Goal: Information Seeking & Learning: Learn about a topic

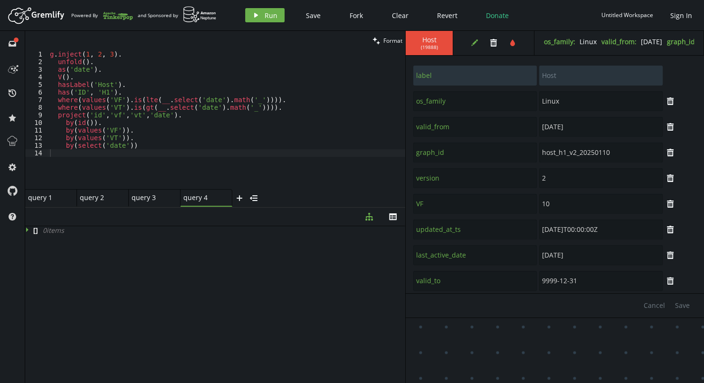
scroll to position [110, 0]
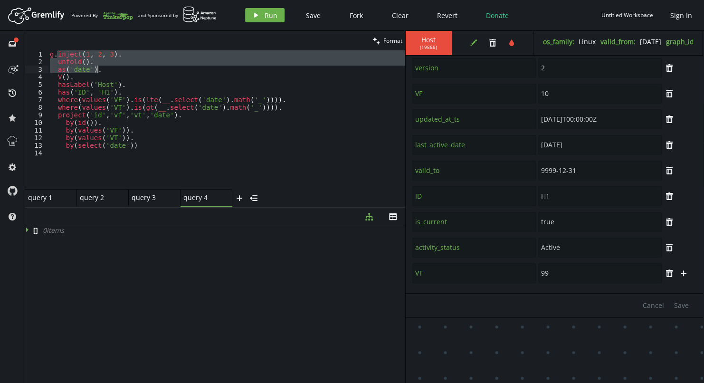
drag, startPoint x: 58, startPoint y: 57, endPoint x: 101, endPoint y: 71, distance: 45.9
click at [101, 71] on div "g . inject ( 1 , 2 , 3 ) . unfold ( ) . as ( 'date' ) . V ( ) . hasLabel ( 'Hos…" at bounding box center [226, 127] width 357 height 154
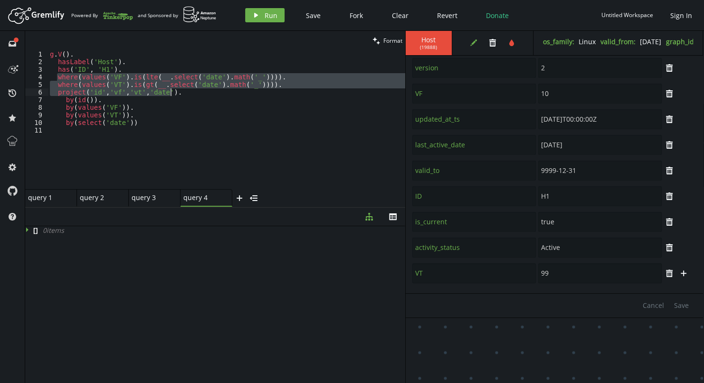
drag, startPoint x: 56, startPoint y: 77, endPoint x: 282, endPoint y: 89, distance: 226.5
click at [282, 89] on div "g . V ( ) . hasLabel ( 'Host' ) . has ( 'ID' , 'H1' ) . where ( values ( 'VF' )…" at bounding box center [226, 127] width 357 height 154
click at [269, 82] on div "g . V ( ) . hasLabel ( 'Host' ) . has ( 'ID' , 'H1' ) . where ( values ( 'VF' )…" at bounding box center [226, 119] width 357 height 139
type textarea "where(values('VF').is(lte(__.select('date').math('_')))). where(values('VT').is…"
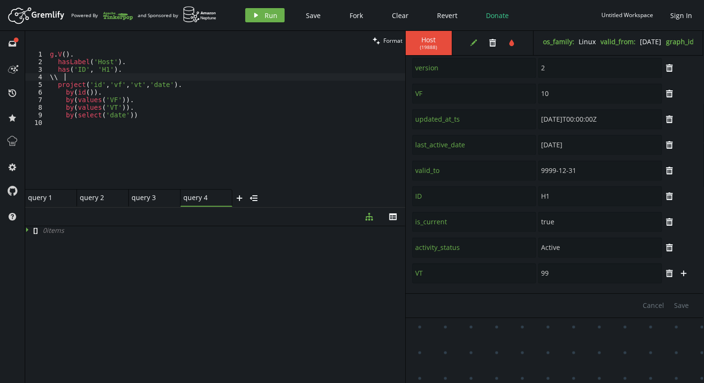
type textarea "\"
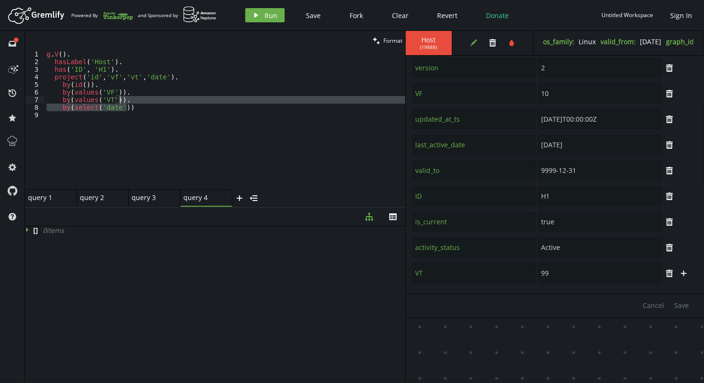
drag, startPoint x: 130, startPoint y: 109, endPoint x: 222, endPoint y: 102, distance: 92.5
click at [222, 102] on div "g . V ( ) . hasLabel ( 'Host' ) . has ( 'ID' , 'H1' ) . project ( 'id' , 'vf' ,…" at bounding box center [225, 127] width 361 height 154
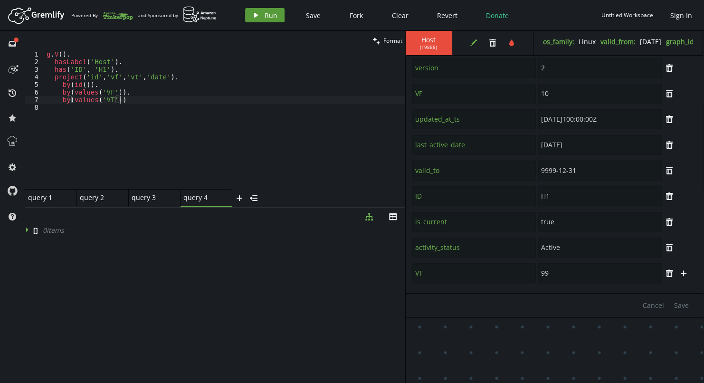
click at [263, 17] on button "play Run" at bounding box center [264, 15] width 39 height 14
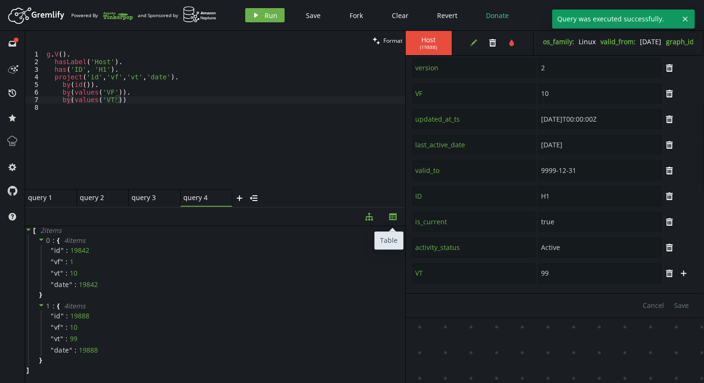
click at [391, 216] on icon "button" at bounding box center [393, 216] width 8 height 7
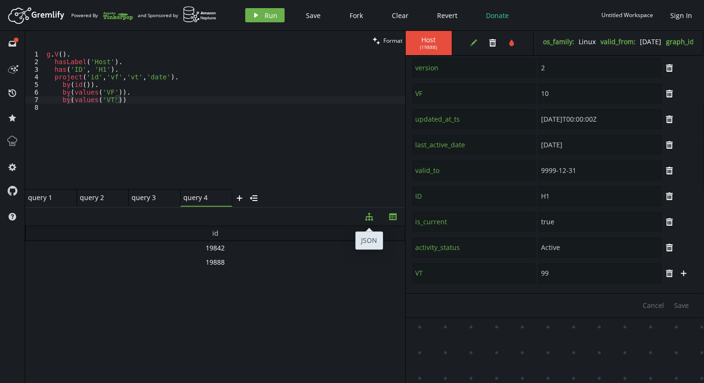
click at [375, 221] on button "diagram-tree" at bounding box center [369, 216] width 24 height 19
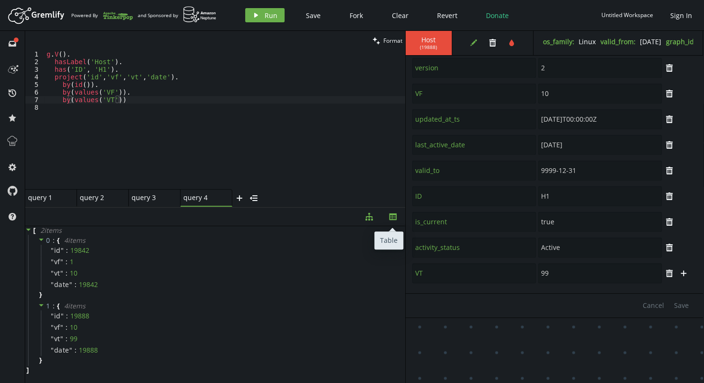
click at [392, 220] on icon "button" at bounding box center [393, 216] width 8 height 7
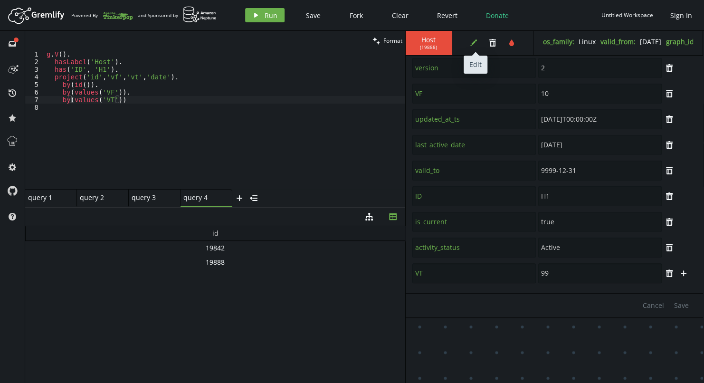
click at [471, 46] on icon "button" at bounding box center [474, 42] width 7 height 7
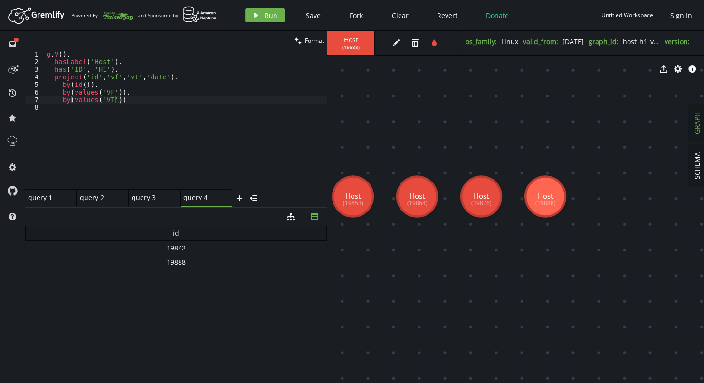
drag, startPoint x: 405, startPoint y: 132, endPoint x: 327, endPoint y: 131, distance: 78.4
click at [327, 131] on div at bounding box center [327, 207] width 0 height 352
click at [86, 92] on div "g . V ( ) . hasLabel ( 'Host' ) . has ( 'ID' , 'H1' ) . project ( 'id' , 'vf' ,…" at bounding box center [186, 127] width 282 height 154
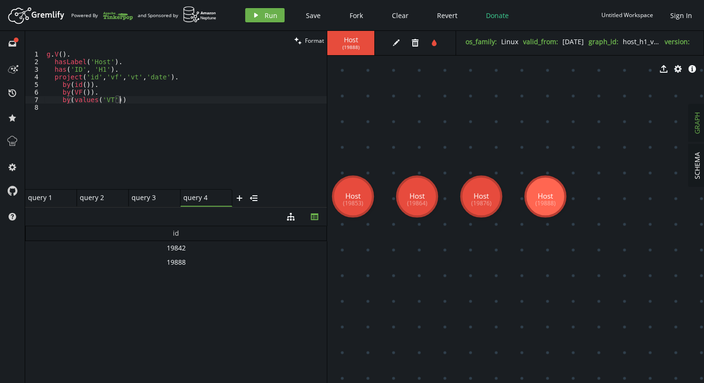
click at [193, 101] on div "g . V ( ) . hasLabel ( 'Host' ) . has ( 'ID' , 'H1' ) . project ( 'id' , 'vf' ,…" at bounding box center [186, 127] width 282 height 154
click at [260, 17] on button "play Run" at bounding box center [264, 15] width 39 height 14
drag, startPoint x: 87, startPoint y: 92, endPoint x: 74, endPoint y: 92, distance: 12.8
click at [74, 92] on div "g . V ( ) . hasLabel ( 'Host' ) . has ( 'ID' , 'H1' ) . project ( 'id' , 'vf' ,…" at bounding box center [186, 127] width 282 height 154
click at [72, 92] on div "g . V ( ) . hasLabel ( 'Host' ) . has ( 'ID' , 'H1' ) . project ( 'id' , 'vf' ,…" at bounding box center [186, 127] width 282 height 154
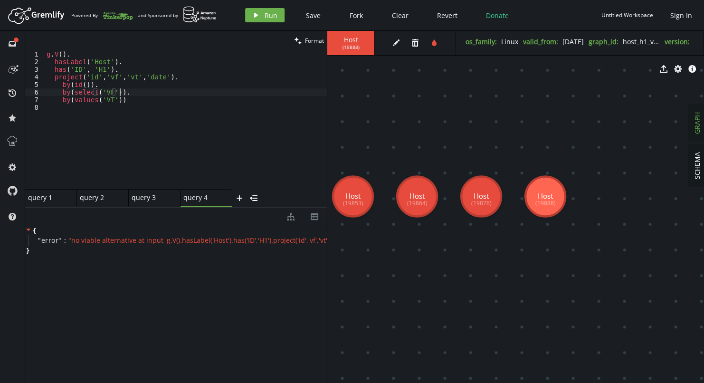
scroll to position [0, 73]
click at [262, 15] on button "play Run" at bounding box center [264, 15] width 39 height 14
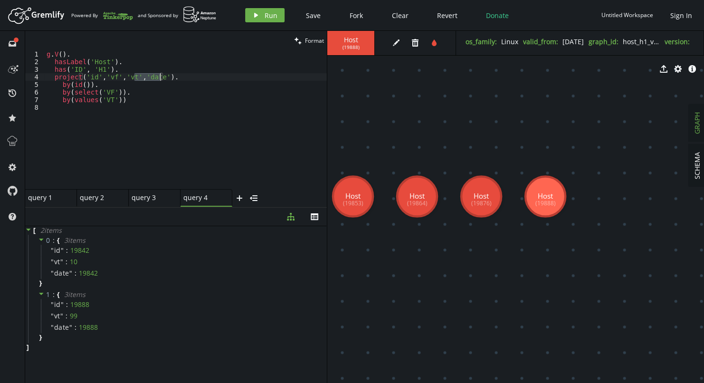
drag, startPoint x: 133, startPoint y: 77, endPoint x: 159, endPoint y: 79, distance: 25.7
click at [159, 79] on div "g . V ( ) . hasLabel ( 'Host' ) . has ( 'ID' , 'H1' ) . project ( 'id' , 'vf' ,…" at bounding box center [186, 127] width 282 height 154
type textarea "project('id','vf')."
click at [191, 105] on div "g . V ( ) . hasLabel ( 'Host' ) . has ( 'ID' , 'H1' ) . project ( 'id' , 'vf' )…" at bounding box center [186, 127] width 282 height 154
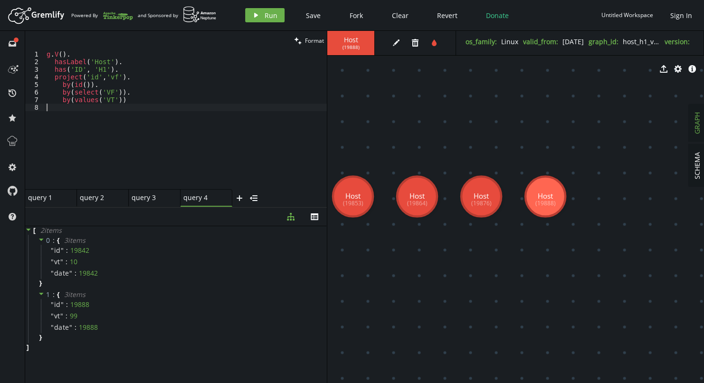
click at [187, 105] on div "g . V ( ) . hasLabel ( 'Host' ) . has ( 'ID' , 'H1' ) . project ( 'id' , 'vf' )…" at bounding box center [186, 127] width 282 height 154
click at [273, 15] on span "Run" at bounding box center [271, 15] width 13 height 9
click at [84, 93] on div "g . V ( ) . hasLabel ( 'Host' ) . has ( 'ID' , 'H1' ) . project ( 'id' , 'vf' )…" at bounding box center [186, 127] width 282 height 154
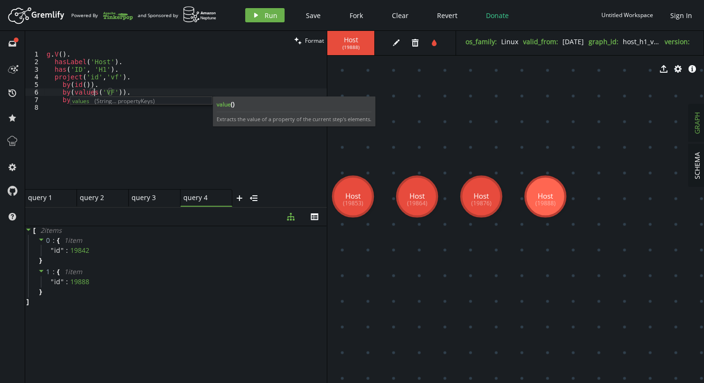
scroll to position [0, 48]
click at [244, 77] on div "g . V ( ) . hasLabel ( 'Host' ) . has ( 'ID' , 'H1' ) . project ( 'id' , 'vf' )…" at bounding box center [186, 127] width 282 height 154
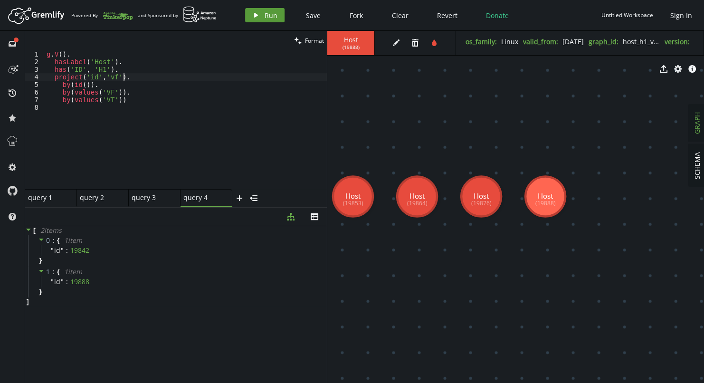
type textarea "project('id','vf')."
click at [269, 14] on span "Run" at bounding box center [271, 15] width 13 height 9
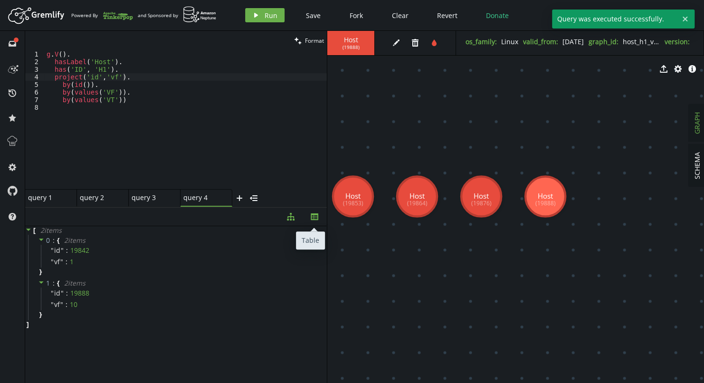
click at [314, 218] on icon "button" at bounding box center [315, 216] width 8 height 7
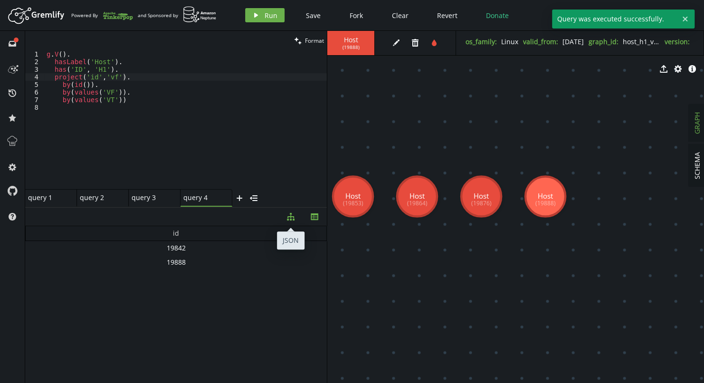
click at [286, 220] on button "diagram-tree" at bounding box center [291, 216] width 24 height 19
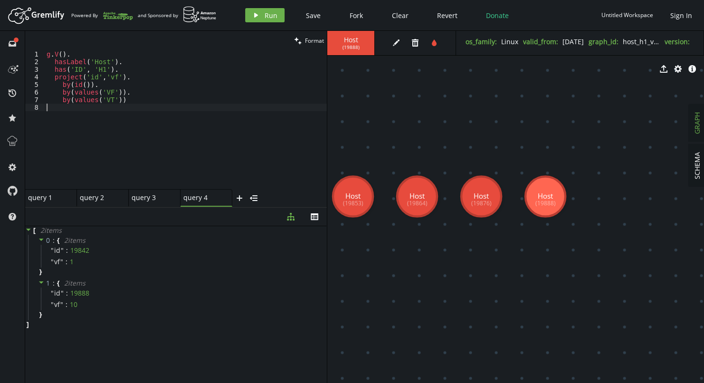
click at [80, 110] on div "g . V ( ) . hasLabel ( 'Host' ) . has ( 'ID' , 'H1' ) . project ( 'id' , 'vf' )…" at bounding box center [186, 127] width 282 height 154
click at [313, 216] on icon "button" at bounding box center [315, 216] width 8 height 7
click at [170, 250] on div "19842" at bounding box center [176, 248] width 302 height 14
click at [173, 249] on div "19842" at bounding box center [176, 248] width 302 height 14
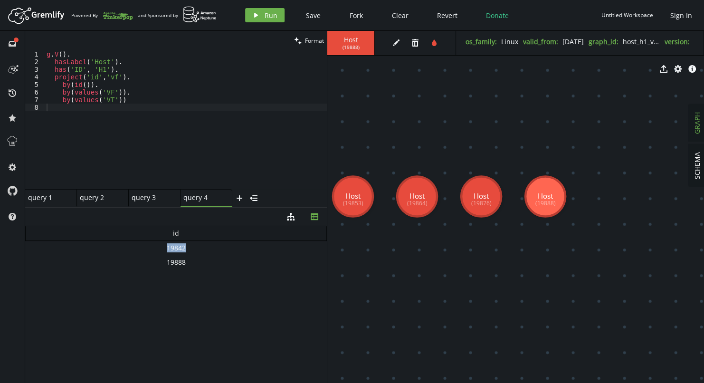
click at [173, 249] on div "19842" at bounding box center [176, 248] width 302 height 14
drag, startPoint x: 173, startPoint y: 249, endPoint x: 286, endPoint y: 217, distance: 116.7
click at [287, 217] on button "diagram-tree" at bounding box center [291, 216] width 24 height 19
click at [149, 132] on div "g . V ( ) . hasLabel ( 'Host' ) . has ( 'ID' , 'H1' ) . project ( 'id' , 'vf' )…" at bounding box center [186, 127] width 282 height 154
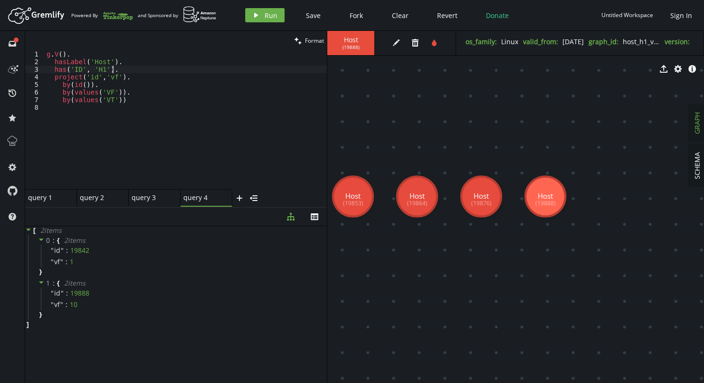
click at [114, 71] on div "g . V ( ) . hasLabel ( 'Host' ) . has ( 'ID' , 'H1' ) . project ( 'id' , 'vf' )…" at bounding box center [186, 127] width 282 height 154
click at [115, 78] on div "g . V ( ) . hasLabel ( 'Host' ) . has ( 'ID' , 'H1' ) . project ( 'id' , 'vf' )…" at bounding box center [186, 127] width 282 height 154
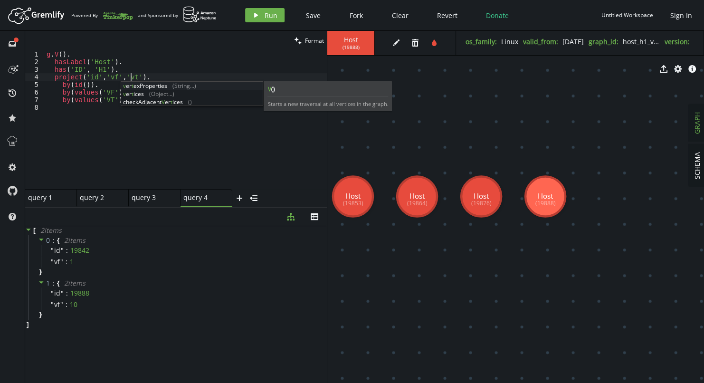
scroll to position [0, 87]
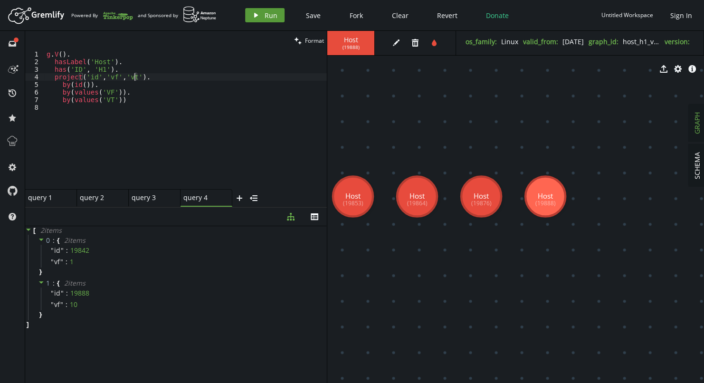
click at [256, 20] on button "play Run" at bounding box center [264, 15] width 39 height 14
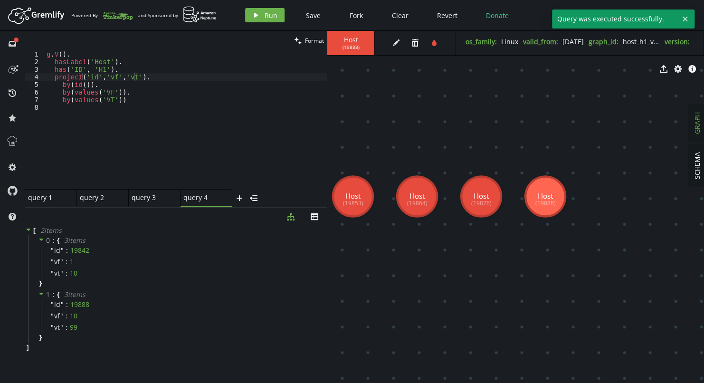
scroll to position [0, 72]
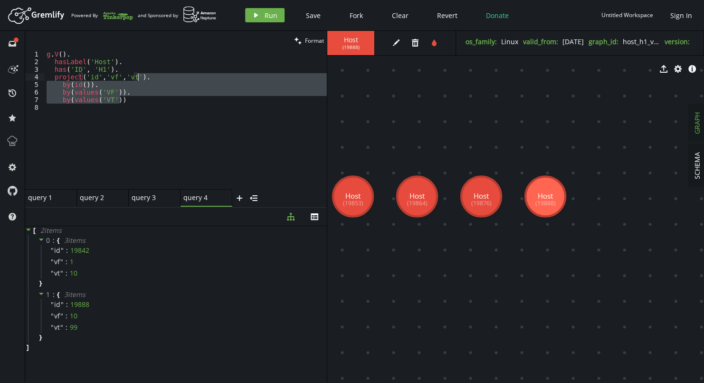
drag, startPoint x: 133, startPoint y: 103, endPoint x: 139, endPoint y: 79, distance: 24.0
click at [139, 79] on div "g . V ( ) . hasLabel ( 'Host' ) . has ( 'ID' , 'H1' ) . project ( 'id' , 'vf' ,…" at bounding box center [186, 127] width 282 height 154
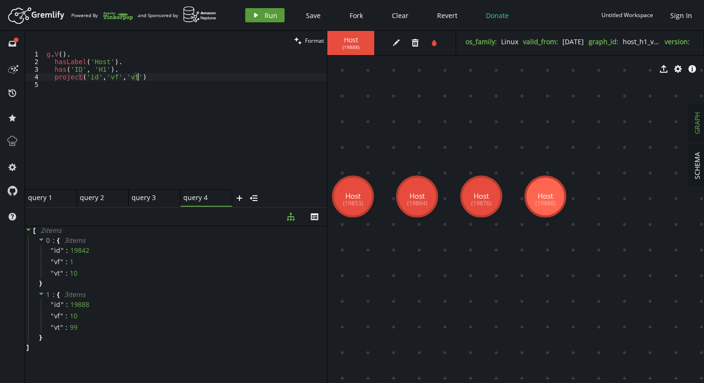
click at [259, 20] on button "play Run" at bounding box center [264, 15] width 39 height 14
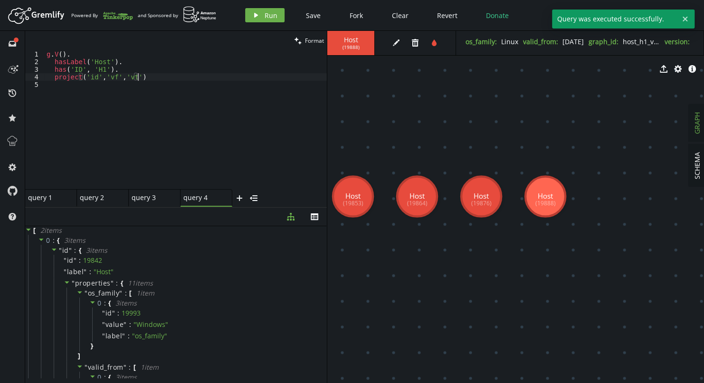
click at [167, 79] on div "g . V ( ) . hasLabel ( 'Host' ) . has ( 'ID' , 'H1' ) . project ( 'id' , 'vf' ,…" at bounding box center [186, 127] width 282 height 154
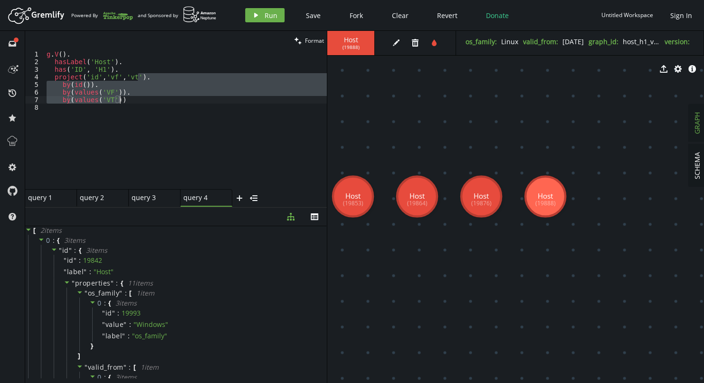
click at [144, 98] on div "g . V ( ) . hasLabel ( 'Host' ) . has ( 'ID' , 'H1' ) . project ( 'id' , 'vf' ,…" at bounding box center [186, 119] width 282 height 139
drag, startPoint x: 127, startPoint y: 101, endPoint x: 91, endPoint y: 85, distance: 39.6
click at [91, 85] on div "g . V ( ) . hasLabel ( 'Host' ) . has ( 'ID' , 'H1' ) . project ( 'id' , 'vf' ,…" at bounding box center [186, 127] width 282 height 154
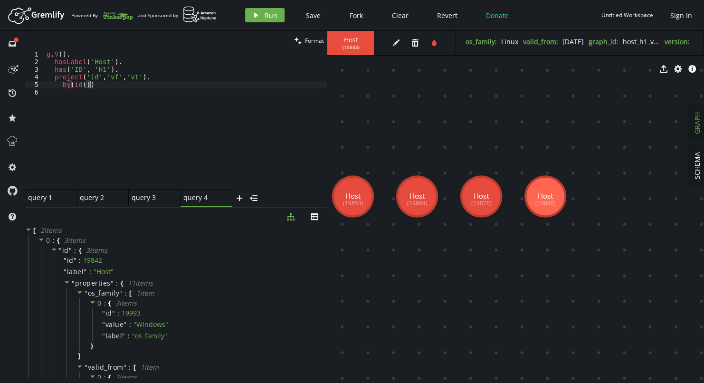
scroll to position [0, 43]
click at [257, 12] on icon "play" at bounding box center [256, 15] width 8 height 8
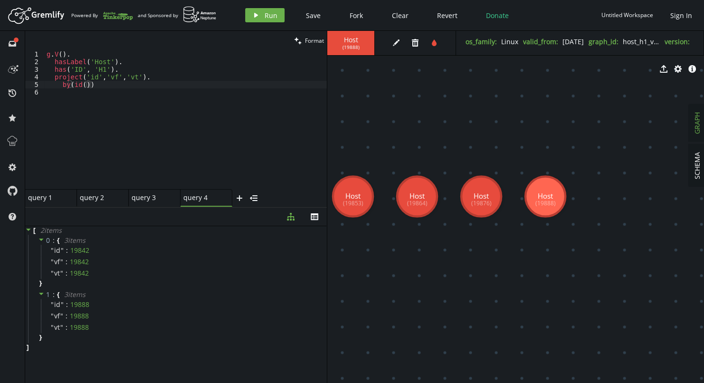
type textarea "has('ID', 'H1')."
click at [115, 70] on div "g . V ( ) . hasLabel ( 'Host' ) . has ( 'ID' , 'H1' ) . project ( 'id' , 'vf' ,…" at bounding box center [186, 127] width 282 height 154
type textarea "h"
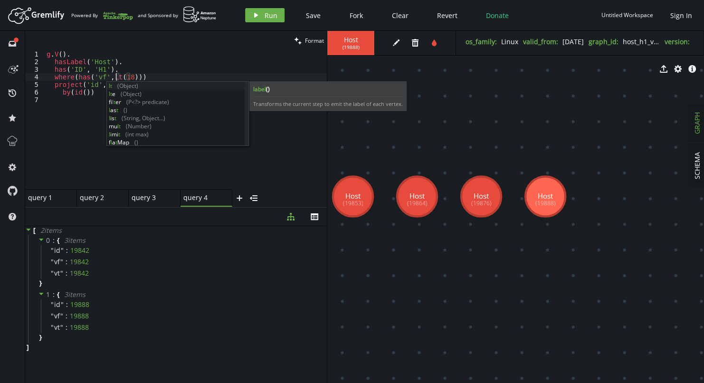
scroll to position [0, 73]
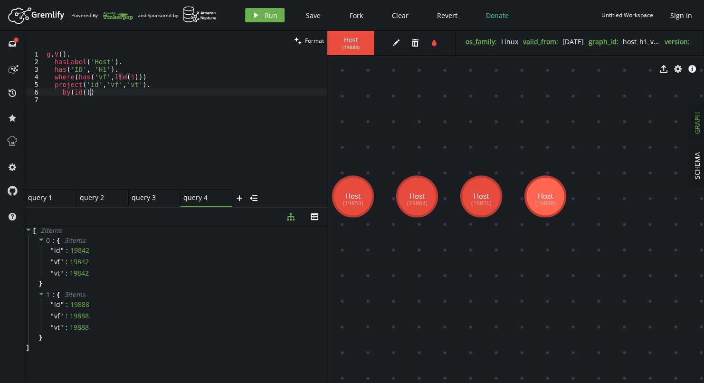
click at [91, 95] on div "g . V ( ) . hasLabel ( 'Host' ) . has ( 'ID' , 'H1' ) . where ( has ( 'vf' , lt…" at bounding box center [186, 127] width 282 height 154
drag, startPoint x: 147, startPoint y: 77, endPoint x: 138, endPoint y: 71, distance: 10.6
click at [138, 71] on div "g . V ( ) . hasLabel ( 'Host' ) . has ( 'ID' , 'H1' ) . where ( has ( 'vf' , lt…" at bounding box center [186, 127] width 282 height 154
click at [114, 84] on div "g . V ( ) . hasLabel ( 'Host' ) . has ( 'ID' , 'H1' ) . project ( 'id' , 'vf' ,…" at bounding box center [186, 127] width 282 height 154
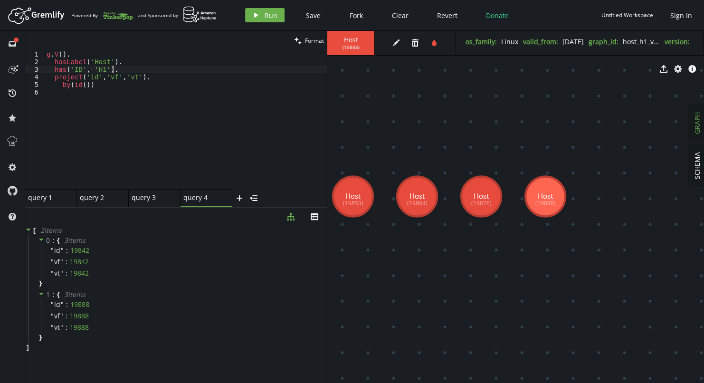
type textarea "by(id())"
type textarea "by(id())."
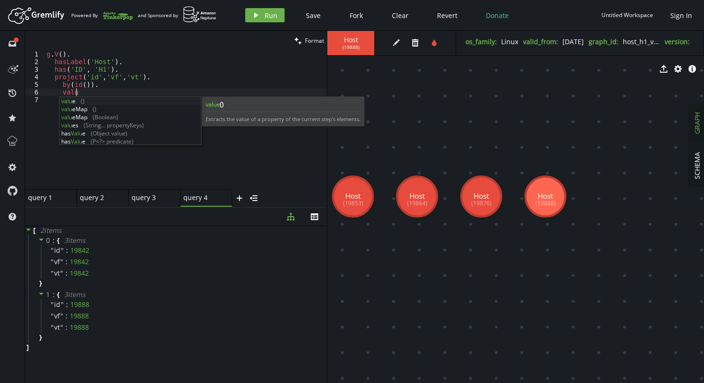
scroll to position [0, 32]
type textarea "v"
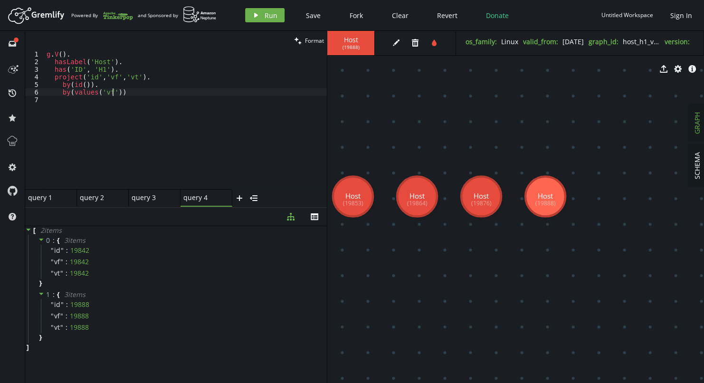
scroll to position [0, 65]
click at [140, 90] on div "g . V ( ) . hasLabel ( 'Host' ) . has ( 'ID' , 'H1' ) . project ( 'id' , 'vf' ,…" at bounding box center [186, 127] width 282 height 154
click at [267, 17] on span "Run" at bounding box center [271, 15] width 13 height 9
click at [127, 90] on div "g . V ( ) . hasLabel ( 'Host' ) . has ( 'ID' , 'H1' ) . project ( 'id' , 'vf' ,…" at bounding box center [186, 127] width 282 height 154
click at [79, 92] on div "g . V ( ) . hasLabel ( 'Host' ) . has ( 'ID' , 'H1' ) . project ( 'id' , 'vf' ,…" at bounding box center [186, 127] width 282 height 154
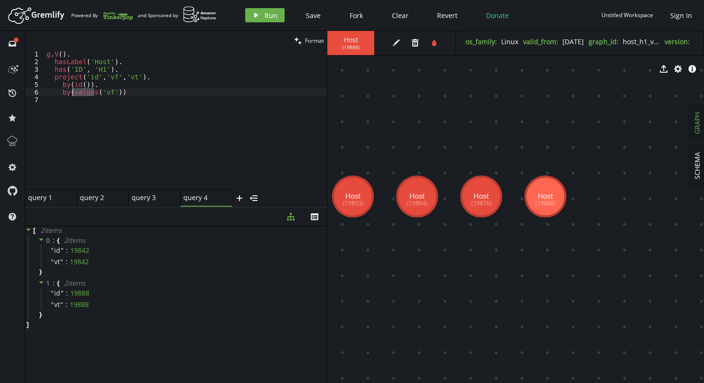
click at [79, 92] on div "g . V ( ) . hasLabel ( 'Host' ) . has ( 'ID' , 'H1' ) . project ( 'id' , 'vf' ,…" at bounding box center [186, 127] width 282 height 154
click at [149, 200] on div "query 3" at bounding box center [151, 197] width 38 height 9
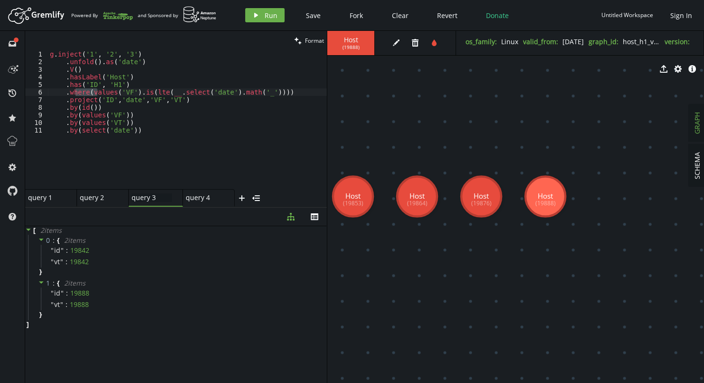
click at [163, 127] on div "g . inject ( '1' , '2' , '3' ) . unfold ( ) . as ( 'date' ) . V ( ) . hasLabel …" at bounding box center [187, 127] width 279 height 154
click at [265, 18] on span "Run" at bounding box center [271, 15] width 13 height 9
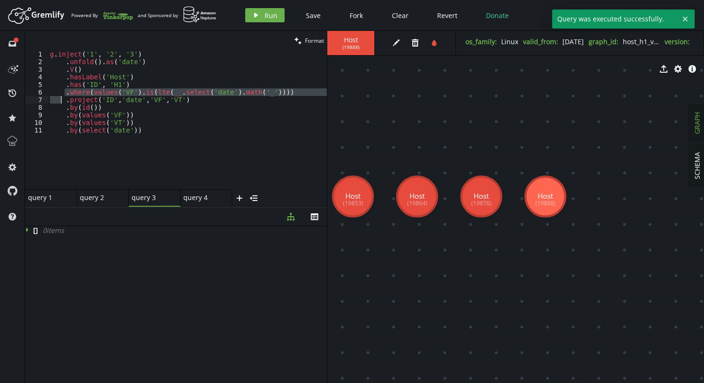
drag, startPoint x: 63, startPoint y: 95, endPoint x: 61, endPoint y: 102, distance: 7.5
click at [61, 102] on div "g . inject ( '1' , '2' , '3' ) . unfold ( ) . as ( 'date' ) . V ( ) . hasLabel …" at bounding box center [187, 127] width 279 height 154
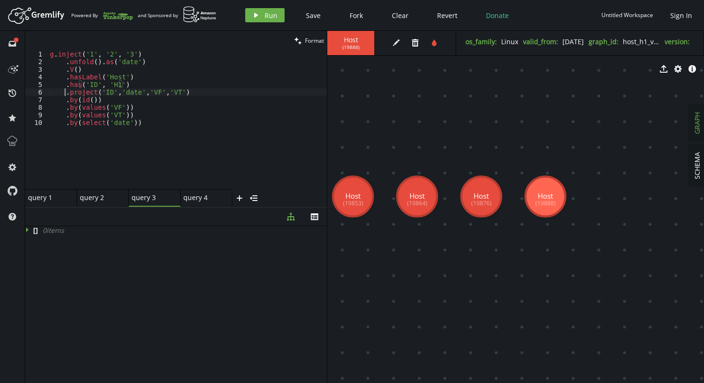
scroll to position [0, 15]
click at [257, 14] on icon "play" at bounding box center [256, 15] width 8 height 8
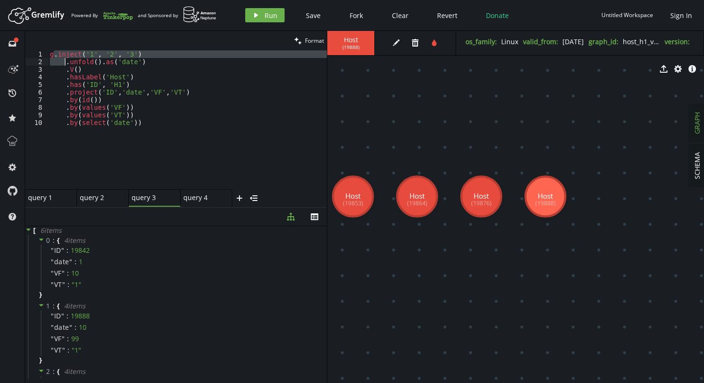
drag, startPoint x: 55, startPoint y: 53, endPoint x: 65, endPoint y: 58, distance: 11.7
click at [65, 58] on div "g . inject ( '1' , '2' , '3' ) . unfold ( ) . as ( 'date' ) . V ( ) . hasLabel …" at bounding box center [187, 127] width 279 height 154
click at [195, 123] on div "g . inject ( '1' , '2' , '3' ) . unfold ( ) . as ( 'date' ) . V ( ) . hasLabel …" at bounding box center [187, 127] width 279 height 154
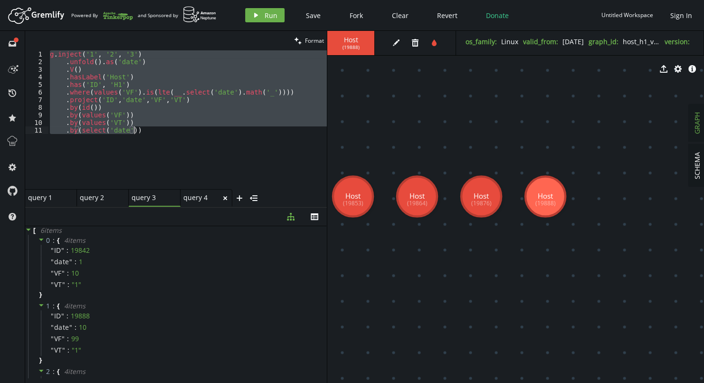
click at [193, 199] on div "query 4" at bounding box center [202, 197] width 38 height 9
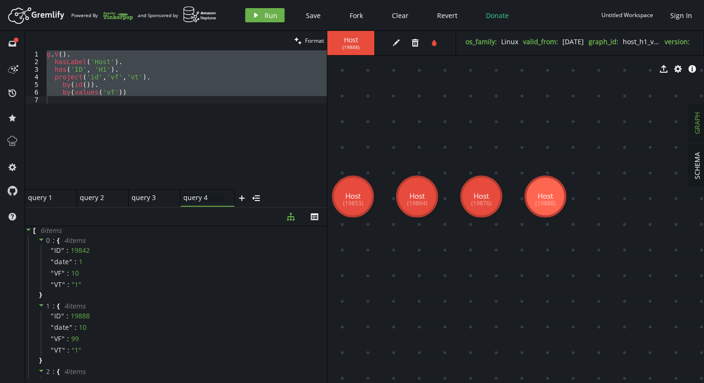
type textarea "by(values('vf'))"
click at [166, 136] on div "g . V ( ) . hasLabel ( 'Host' ) . has ( 'ID' , 'H1' ) . project ( 'id' , 'vf' ,…" at bounding box center [186, 119] width 282 height 139
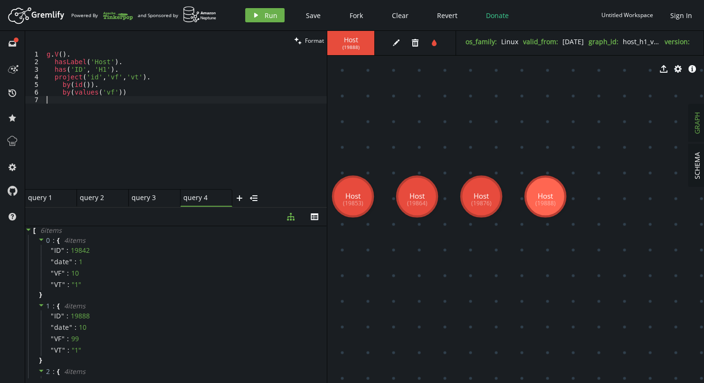
scroll to position [0, 0]
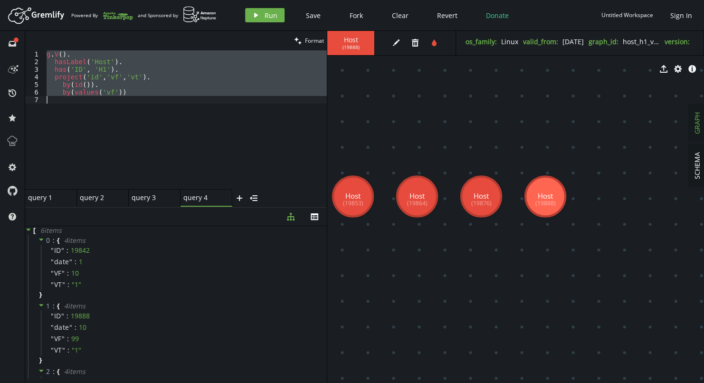
paste textarea ".by(select('date'))"
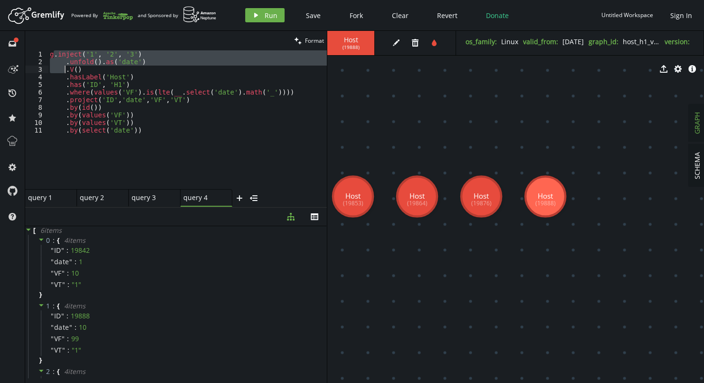
drag, startPoint x: 53, startPoint y: 54, endPoint x: 64, endPoint y: 68, distance: 17.7
click at [64, 68] on div "g . inject ( '1' , '2' , '3' ) . unfold ( ) . as ( 'date' ) . V ( ) . hasLabel …" at bounding box center [187, 127] width 279 height 154
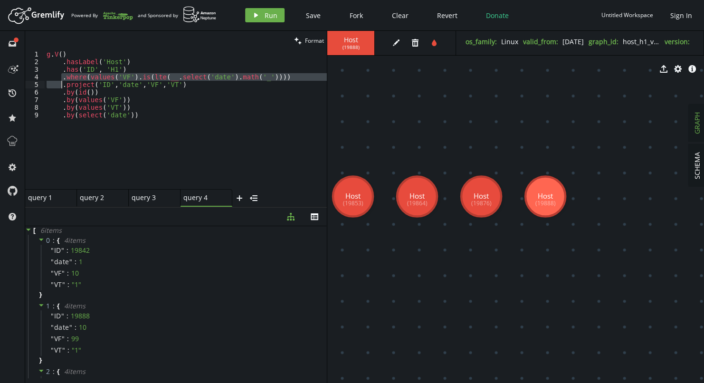
drag, startPoint x: 61, startPoint y: 77, endPoint x: 60, endPoint y: 86, distance: 8.6
click at [60, 86] on div "g . V ( ) . hasLabel ( 'Host' ) . has ( 'ID' , 'H1' ) . where ( values ( 'VF' )…" at bounding box center [186, 127] width 282 height 154
click at [178, 112] on div "g . V ( ) . hasLabel ( 'Host' ) . has ( 'ID' , 'H1' ) . project ( 'ID' , 'date'…" at bounding box center [186, 127] width 282 height 154
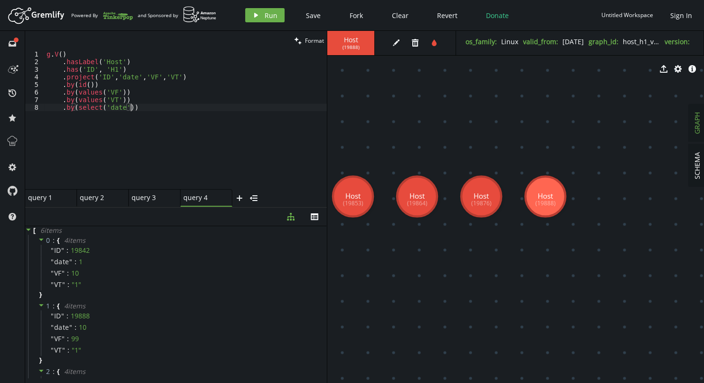
click at [118, 77] on div "g . V ( ) . hasLabel ( 'Host' ) . has ( 'ID' , 'H1' ) . project ( 'ID' , 'date'…" at bounding box center [186, 127] width 282 height 154
drag, startPoint x: 145, startPoint y: 109, endPoint x: 145, endPoint y: 100, distance: 9.5
click at [145, 100] on div "g . V ( ) . hasLabel ( 'Host' ) . has ( 'ID' , 'H1' ) . project ( 'ID' , 'VF' ,…" at bounding box center [186, 127] width 282 height 154
click at [269, 11] on span "Run" at bounding box center [271, 15] width 13 height 9
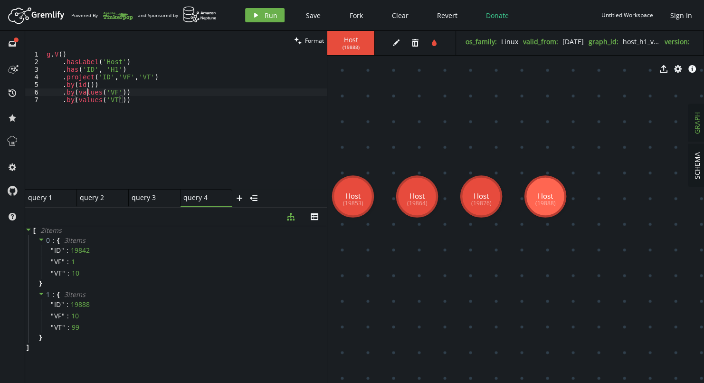
click at [87, 93] on div "g . V ( ) . hasLabel ( 'Host' ) . has ( 'ID' , 'H1' ) . project ( 'ID' , 'VF' ,…" at bounding box center [186, 127] width 282 height 154
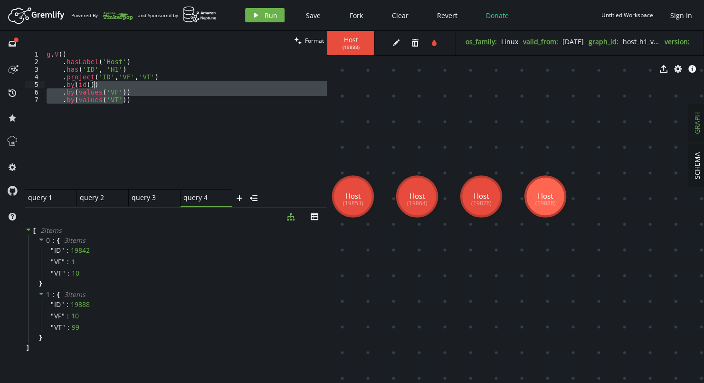
drag, startPoint x: 135, startPoint y: 102, endPoint x: 131, endPoint y: 86, distance: 17.0
click at [131, 86] on div "g . V ( ) . hasLabel ( 'Host' ) . has ( 'ID' , 'H1' ) . project ( 'ID' , 'VF' ,…" at bounding box center [186, 127] width 282 height 154
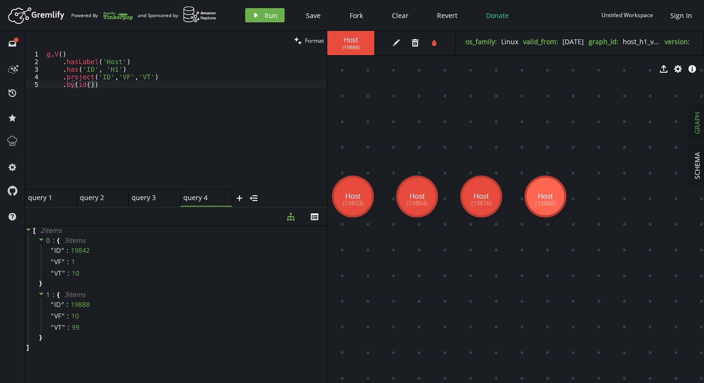
click at [264, 23] on div "Artboard Created with Sketch. Powered By and Sponsored by play Run Save Fork Cl…" at bounding box center [352, 15] width 695 height 19
click at [264, 22] on button "play Run" at bounding box center [264, 15] width 39 height 14
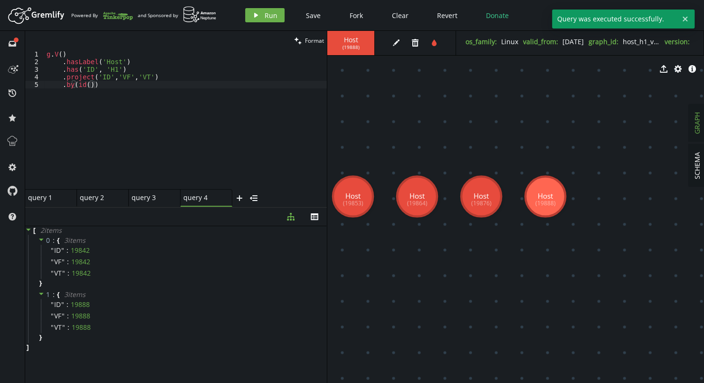
click at [126, 85] on div "g . V ( ) . hasLabel ( 'Host' ) . has ( 'ID' , 'H1' ) . project ( 'ID' , 'VF' ,…" at bounding box center [186, 127] width 282 height 154
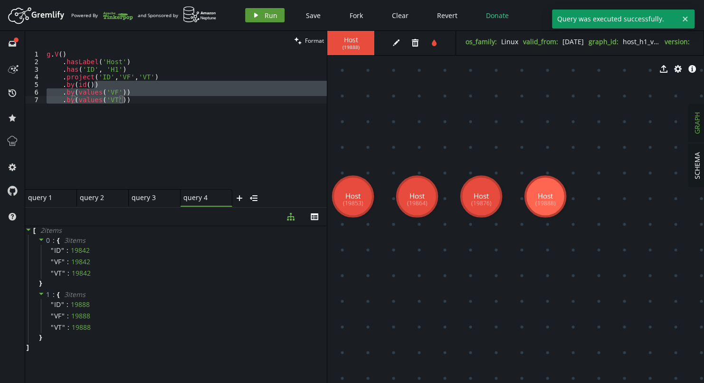
click at [256, 21] on button "play Run" at bounding box center [264, 15] width 39 height 14
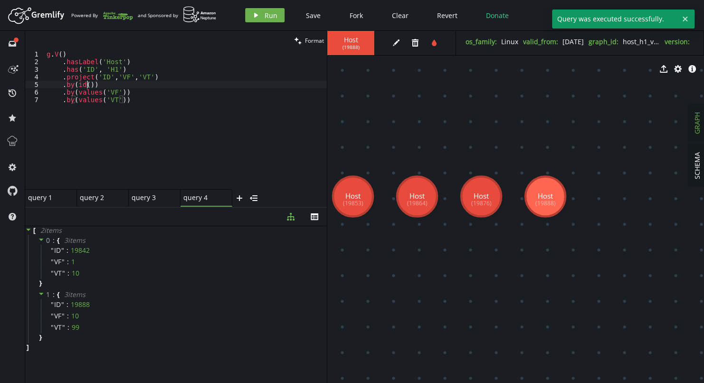
click at [88, 83] on div "g . V ( ) . hasLabel ( 'Host' ) . has ( 'ID' , 'H1' ) . project ( 'ID' , 'VF' ,…" at bounding box center [186, 127] width 282 height 154
click at [137, 70] on div "g . V ( ) . hasLabel ( 'Host' ) . has ( 'ID' , 'H1' ) . project ( 'ID' , 'VF' ,…" at bounding box center [186, 127] width 282 height 154
type textarea ".has('ID', 'H1')"
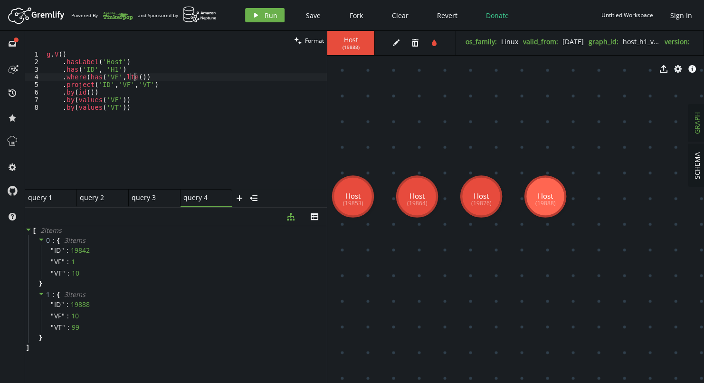
scroll to position [0, 91]
click at [262, 14] on button "play Run" at bounding box center [264, 15] width 39 height 14
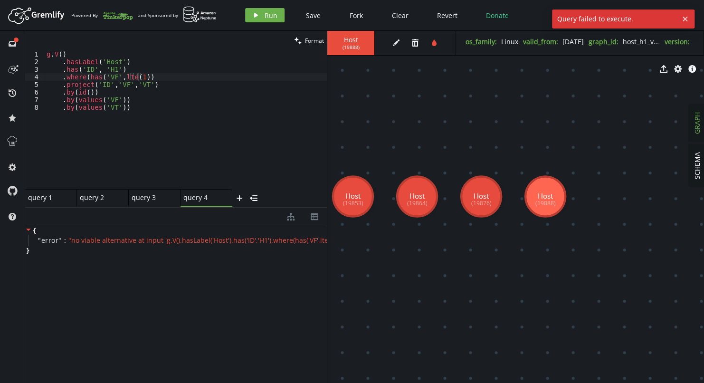
click at [134, 77] on div "g . V ( ) . hasLabel ( 'Host' ) . has ( 'ID' , 'H1' ) . where ( has ( 'VF' , lt…" at bounding box center [186, 127] width 282 height 154
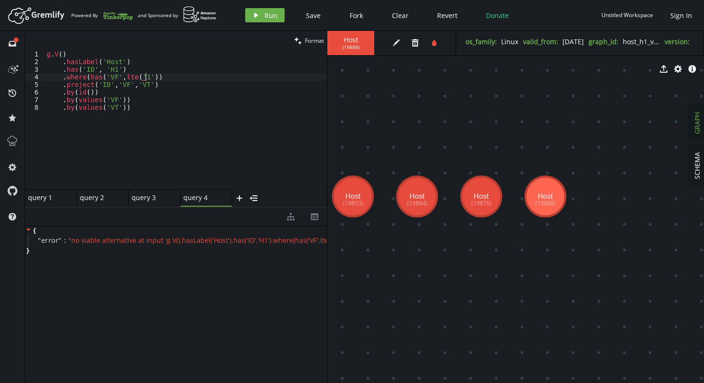
scroll to position [0, 99]
click at [261, 11] on button "play Run" at bounding box center [264, 15] width 39 height 14
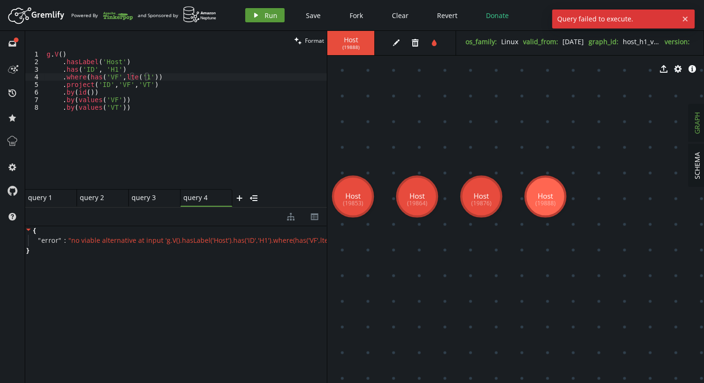
click at [259, 15] on button "play Run" at bounding box center [264, 15] width 39 height 14
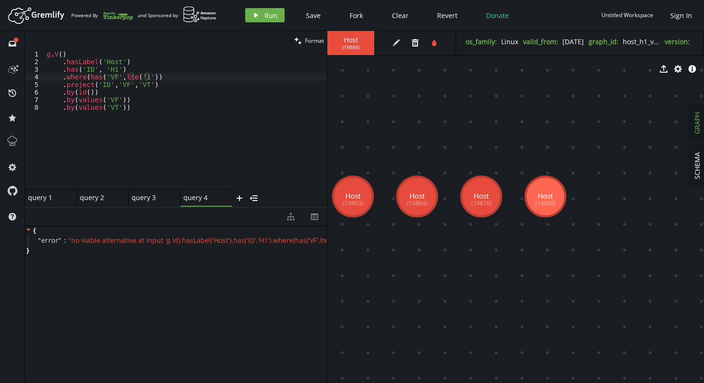
click at [126, 89] on div "g . V ( ) . hasLabel ( 'Host' ) . has ( 'ID' , 'H1' ) . where ( has ( 'VF' , lt…" at bounding box center [186, 127] width 282 height 154
click at [143, 123] on div "g . V ( ) . hasLabel ( 'Host' ) . has ( 'ID' , 'H1' ) . where ( has ( 'VF' , lt…" at bounding box center [186, 127] width 282 height 154
click at [261, 19] on button "play Run" at bounding box center [264, 15] width 39 height 14
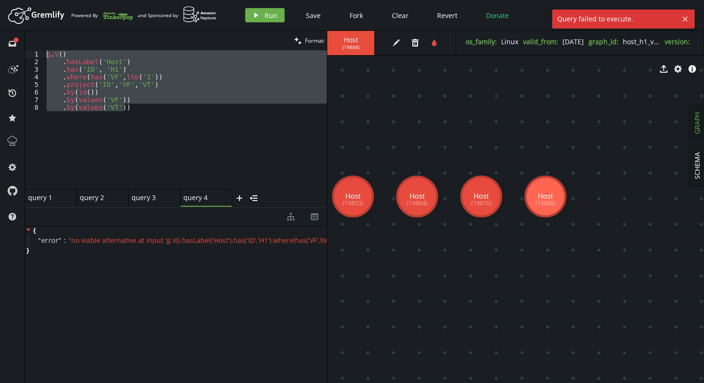
drag, startPoint x: 141, startPoint y: 105, endPoint x: -16, endPoint y: 28, distance: 174.9
click at [0, 28] on html "Artboard Created with Sketch. Powered By and Sponsored by play Run Save Fork Cl…" at bounding box center [352, 191] width 704 height 383
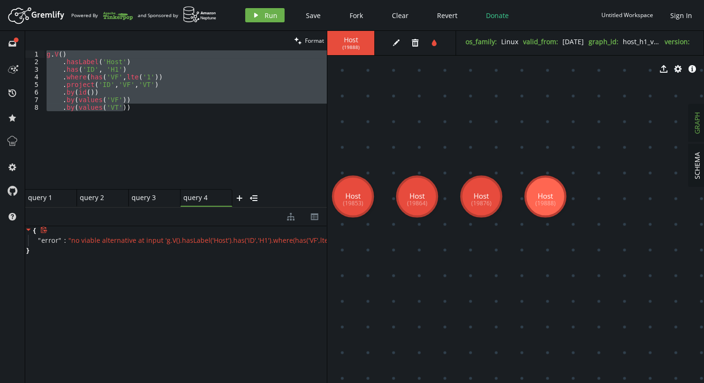
drag, startPoint x: 116, startPoint y: 242, endPoint x: 107, endPoint y: 242, distance: 8.6
click at [107, 242] on span "" no viable alternative at input 'g.V().hasLabel('Host').has('ID','H1').where(h…" at bounding box center [296, 240] width 457 height 9
drag, startPoint x: 69, startPoint y: 241, endPoint x: 159, endPoint y: 244, distance: 89.4
click at [159, 244] on span "" no viable alternative at input 'g.V().hasLabel('Host').has('ID','H1').where(h…" at bounding box center [296, 240] width 457 height 9
drag, startPoint x: 159, startPoint y: 244, endPoint x: 146, endPoint y: 239, distance: 13.2
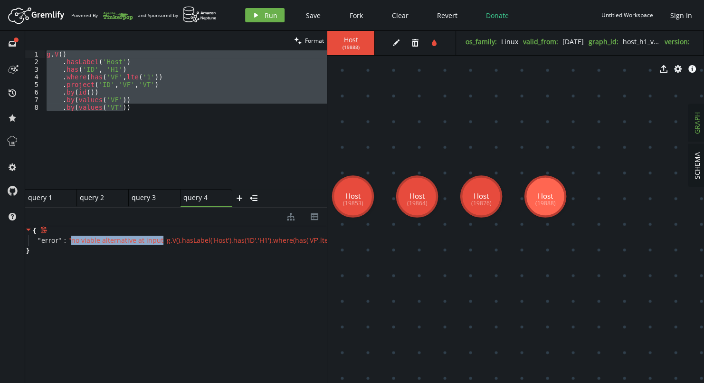
copy span "no viable alternative at input"
click at [90, 76] on div "g . V ( ) . hasLabel ( 'Host' ) . has ( 'ID' , 'H1' ) . where ( has ( 'VF' , lt…" at bounding box center [186, 119] width 282 height 139
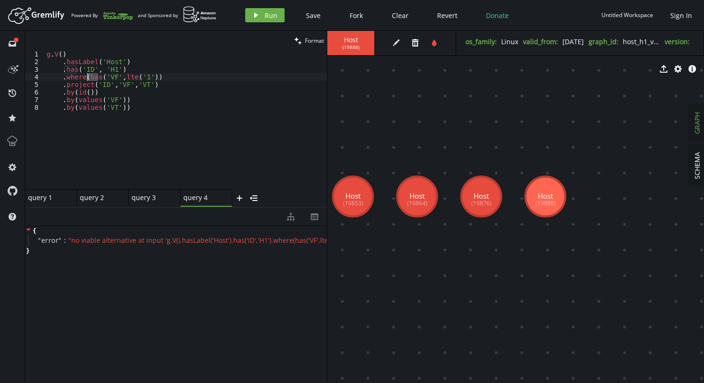
click at [90, 76] on div "g . V ( ) . hasLabel ( 'Host' ) . has ( 'ID' , 'H1' ) . where ( has ( 'VF' , lt…" at bounding box center [186, 127] width 282 height 154
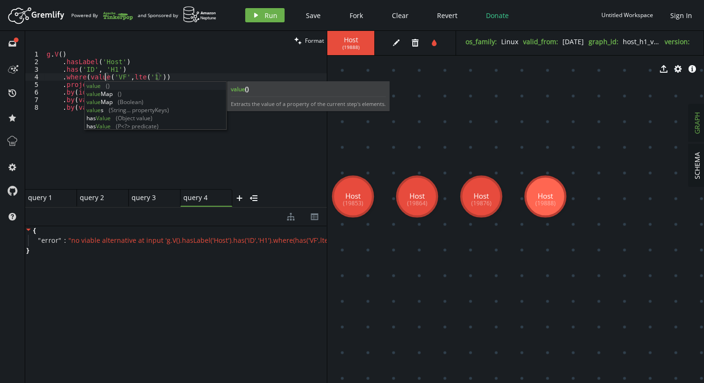
scroll to position [0, 62]
click at [128, 108] on div "g . V ( ) . hasLabel ( 'Host' ) . has ( 'ID' , 'H1' ) . where ( values ( 'VF' ,…" at bounding box center [186, 127] width 282 height 154
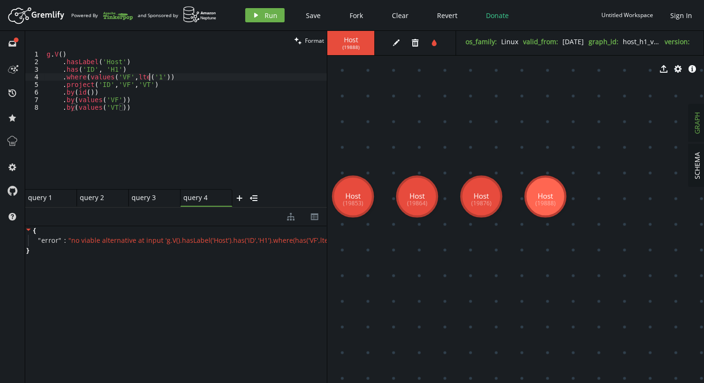
click at [149, 77] on div "g . V ( ) . hasLabel ( 'Host' ) . has ( 'ID' , 'H1' ) . where ( values ( 'VF' ,…" at bounding box center [186, 127] width 282 height 154
click at [265, 15] on span "Run" at bounding box center [271, 15] width 13 height 9
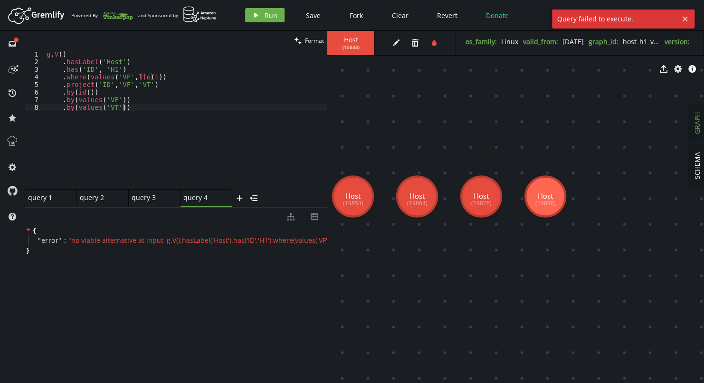
click at [192, 116] on div "g . V ( ) . hasLabel ( 'Host' ) . has ( 'ID' , 'H1' ) . where ( values ( 'VF' ,…" at bounding box center [186, 127] width 282 height 154
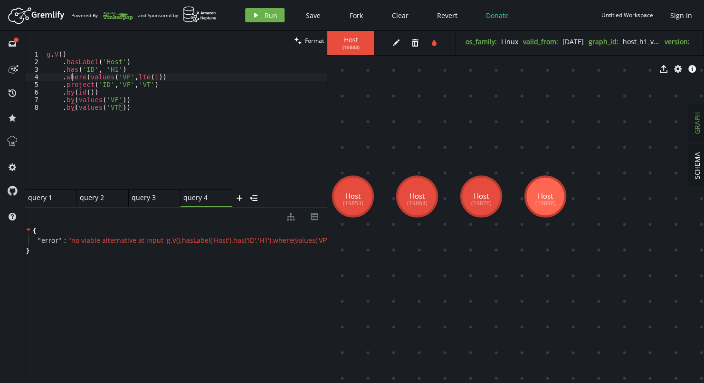
click at [71, 77] on div "g . V ( ) . hasLabel ( 'Host' ) . has ( 'ID' , 'H1' ) . where ( values ( 'VF' ,…" at bounding box center [186, 127] width 282 height 154
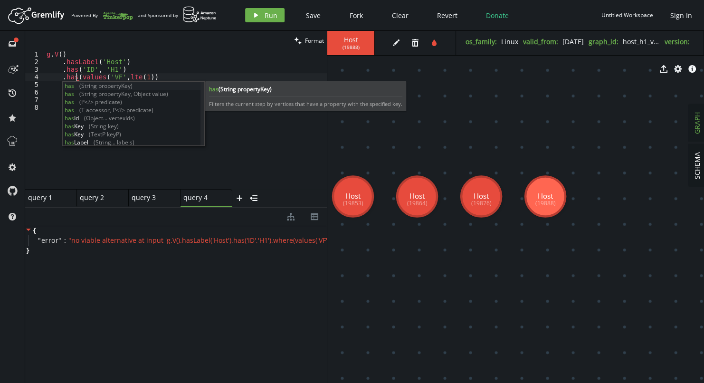
scroll to position [0, 29]
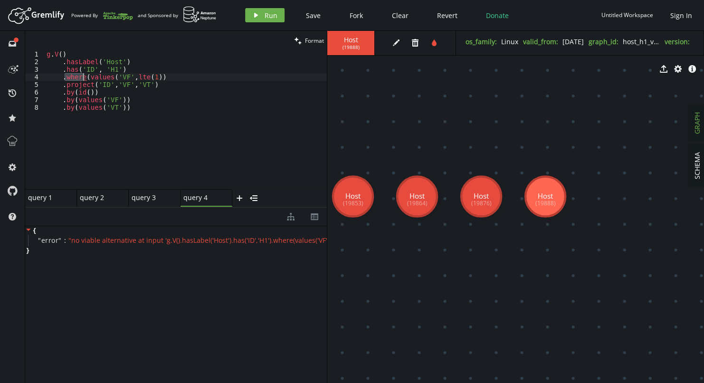
click at [163, 78] on div "g . V ( ) . hasLabel ( 'Host' ) . has ( 'ID' , 'H1' ) . where ( values ( 'VF' ,…" at bounding box center [186, 127] width 282 height 154
click at [261, 10] on button "play Run" at bounding box center [264, 15] width 39 height 14
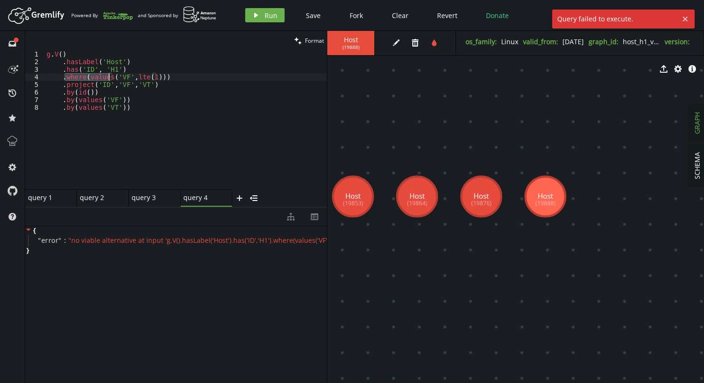
drag, startPoint x: 64, startPoint y: 79, endPoint x: 107, endPoint y: 77, distance: 43.8
click at [107, 77] on div "g . V ( ) . hasLabel ( 'Host' ) . has ( 'ID' , 'H1' ) . where ( values ( 'VF' ,…" at bounding box center [186, 127] width 282 height 154
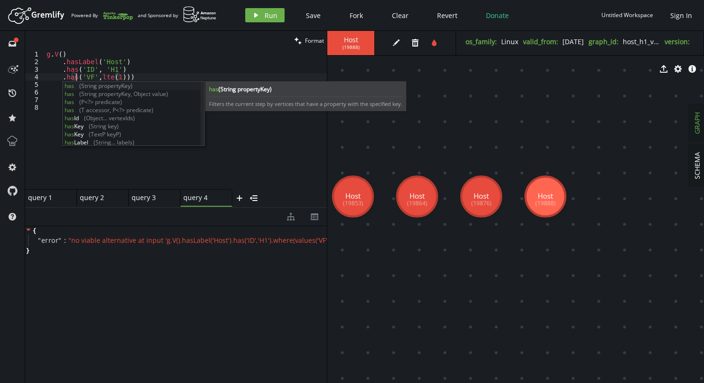
scroll to position [0, 29]
click at [120, 75] on div "g . V ( ) . hasLabel ( 'Host' ) . has ( 'ID' , 'H1' ) . has ( 'VF' , lte ( 1 ))…" at bounding box center [186, 127] width 282 height 154
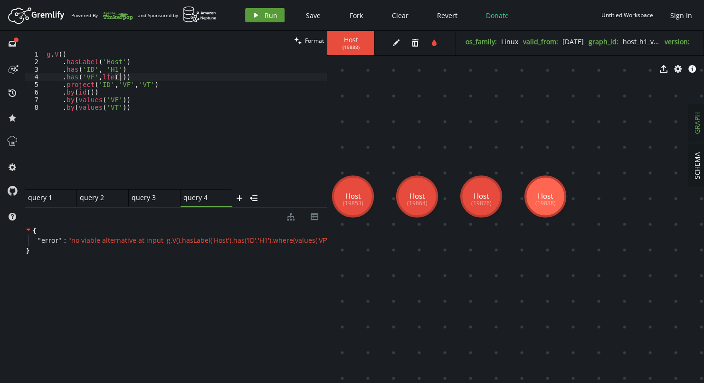
type textarea ".has('VF',lte(1))"
click at [263, 16] on button "play Run" at bounding box center [264, 15] width 39 height 14
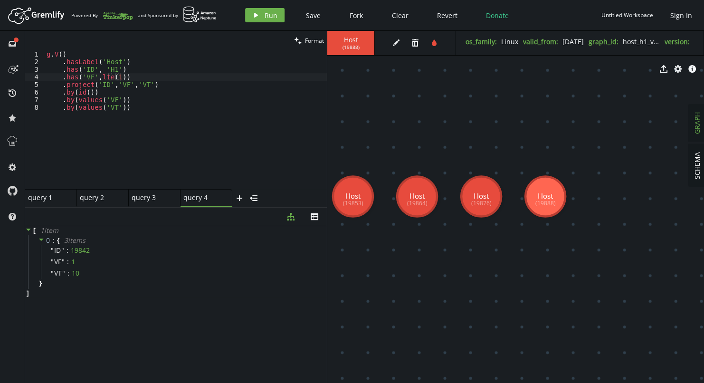
click at [151, 77] on div "g . V ( ) . hasLabel ( 'Host' ) . has ( 'ID' , 'H1' ) . has ( 'VF' , lte ( 1 ))…" at bounding box center [186, 127] width 282 height 154
click at [135, 84] on div "g . V ( ) . hasLabel ( 'Host' ) . has ( 'ID' , 'H1' ) . has ( 'VF' , lte ( 1 ))…" at bounding box center [186, 127] width 282 height 154
click at [253, 12] on icon "play" at bounding box center [256, 15] width 8 height 8
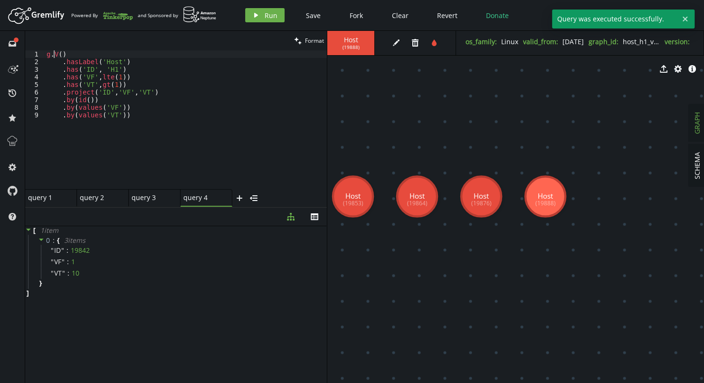
drag, startPoint x: 54, startPoint y: 53, endPoint x: 122, endPoint y: 46, distance: 68.9
click at [54, 53] on div "g . V ( ) . hasLabel ( 'Host' ) . has ( 'ID' , 'H1' ) . has ( 'VF' , lte ( 1 ))…" at bounding box center [186, 127] width 282 height 154
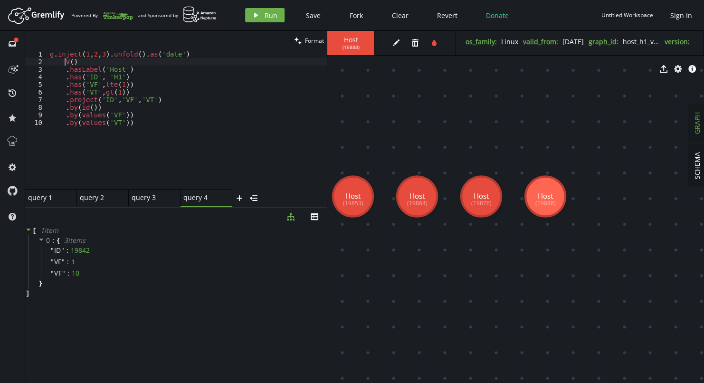
scroll to position [0, 18]
click at [124, 66] on div "g . inject ( 1 , 2 , 3 ) . unfold ( ) . as ( 'date' ) . V ( ) . hasLabel ( 'Hos…" at bounding box center [187, 127] width 279 height 154
click at [253, 16] on icon "play" at bounding box center [256, 15] width 8 height 8
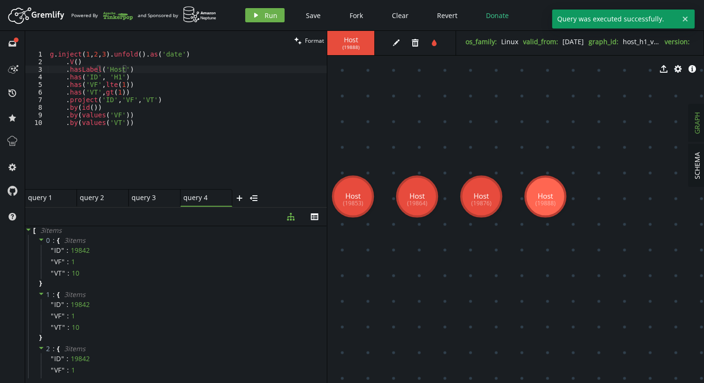
click at [116, 83] on div "g . inject ( 1 , 2 , 3 ) . unfold ( ) . as ( 'date' ) . V ( ) . hasLabel ( 'Hos…" at bounding box center [187, 127] width 279 height 154
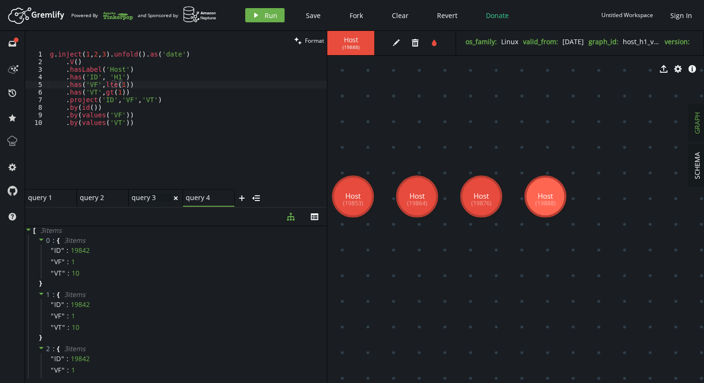
click at [144, 195] on div "query 3 query 3" at bounding box center [152, 197] width 40 height 9
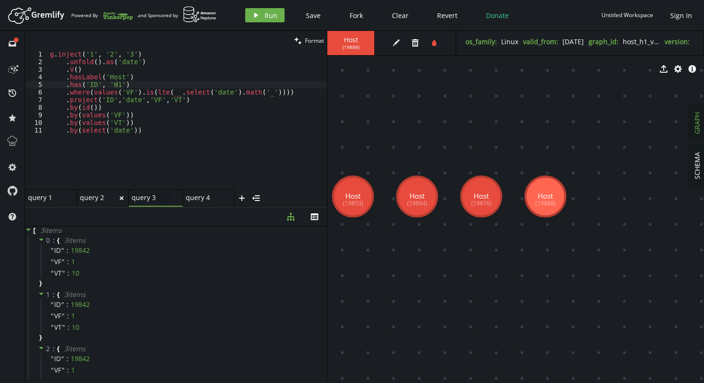
click at [98, 200] on div "query 2" at bounding box center [99, 197] width 38 height 9
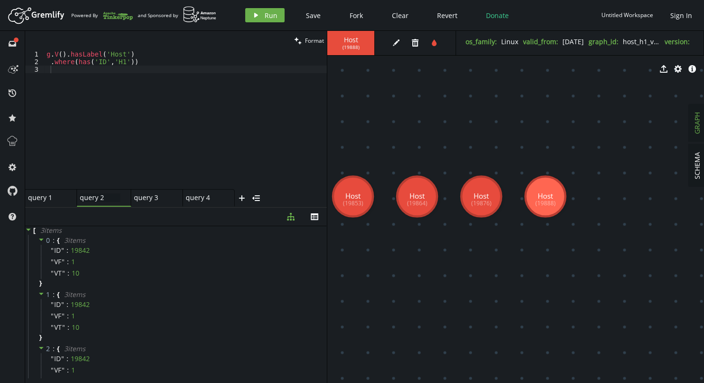
click at [31, 199] on div "query 1" at bounding box center [47, 197] width 38 height 9
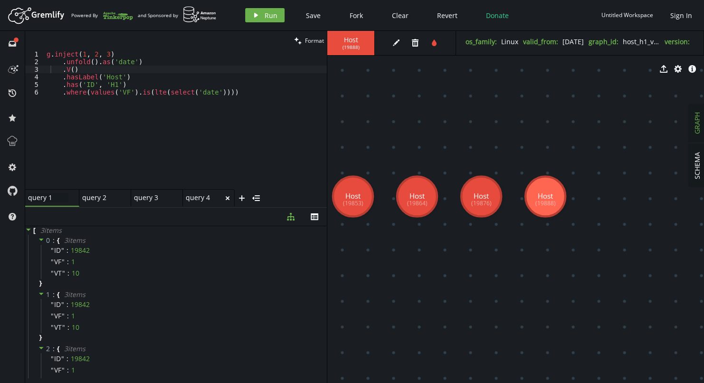
click at [195, 197] on div "query 4" at bounding box center [205, 197] width 38 height 9
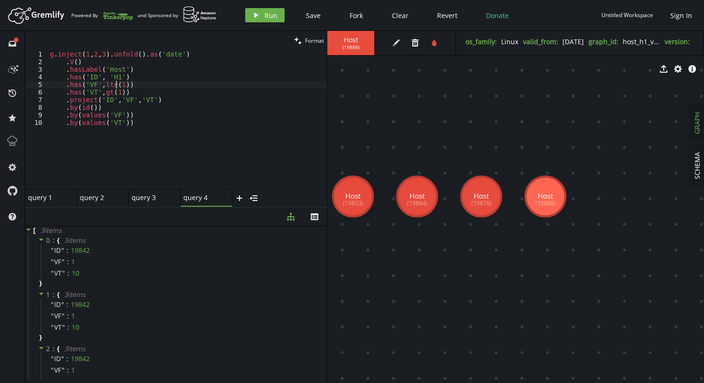
click at [115, 85] on div "g . inject ( 1 , 2 , 3 ) . unfold ( ) . as ( 'date' ) . V ( ) . hasLabel ( 'Hos…" at bounding box center [187, 127] width 279 height 154
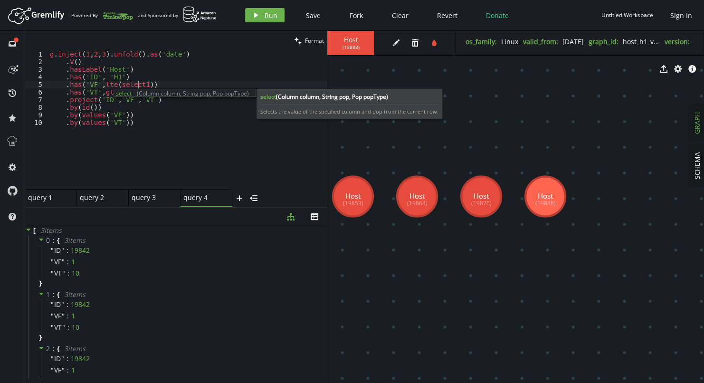
scroll to position [0, 76]
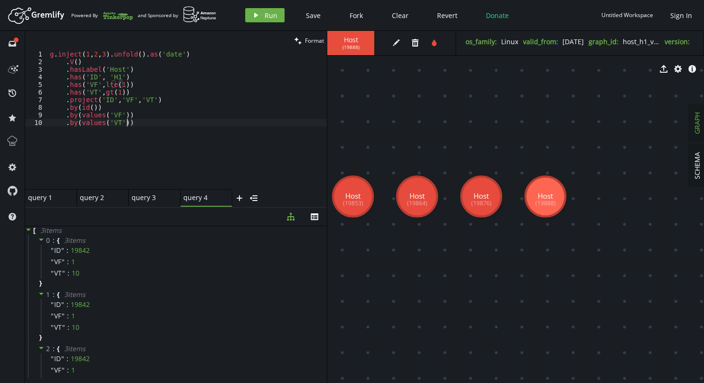
click at [132, 123] on div "g . inject ( 1 , 2 , 3 ) . unfold ( ) . as ( 'date' ) . V ( ) . hasLabel ( 'Hos…" at bounding box center [187, 127] width 279 height 154
click at [148, 97] on div "g . inject ( 1 , 2 , 3 ) . unfold ( ) . as ( 'date' ) . V ( ) . hasLabel ( 'Hos…" at bounding box center [187, 127] width 279 height 154
type textarea ".by(values('VT'))"
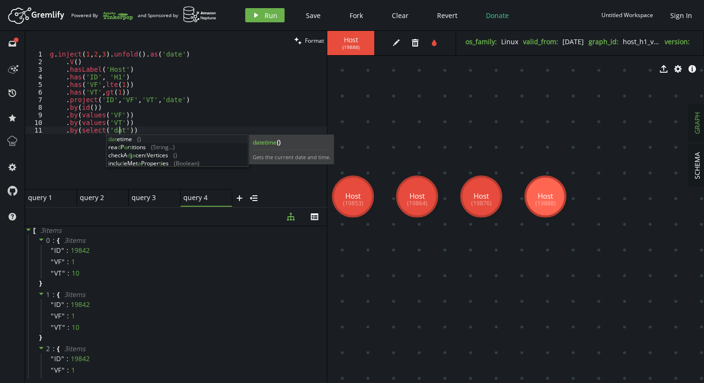
scroll to position [0, 73]
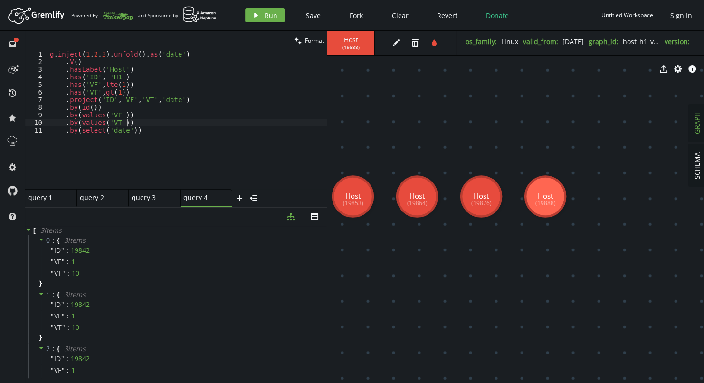
click at [172, 125] on div "g . inject ( 1 , 2 , 3 ) . unfold ( ) . as ( 'date' ) . V ( ) . hasLabel ( 'Hos…" at bounding box center [187, 127] width 279 height 154
click at [270, 12] on span "Run" at bounding box center [271, 15] width 13 height 9
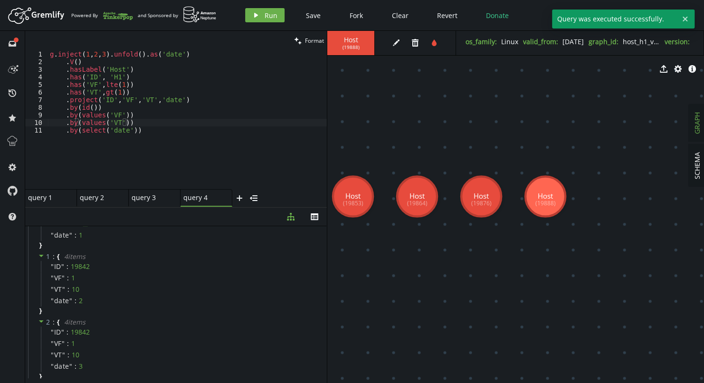
scroll to position [61, 0]
click at [171, 91] on div "g . inject ( 1 , 2 , 3 ) . unfold ( ) . as ( 'date' ) . V ( ) . hasLabel ( 'Hos…" at bounding box center [187, 127] width 279 height 154
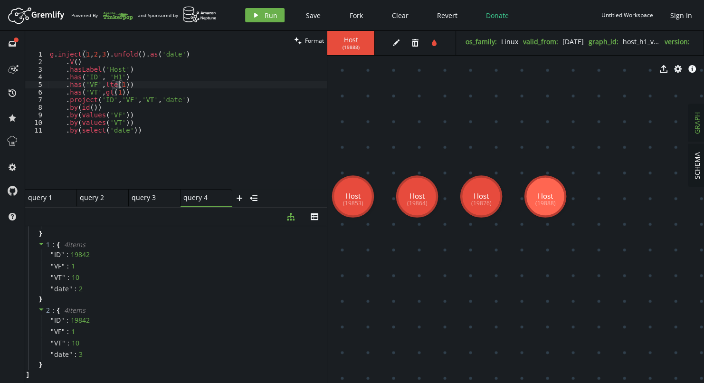
click at [118, 85] on div "g . inject ( 1 , 2 , 3 ) . unfold ( ) . as ( 'date' ) . V ( ) . hasLabel ( 'Hos…" at bounding box center [187, 127] width 279 height 154
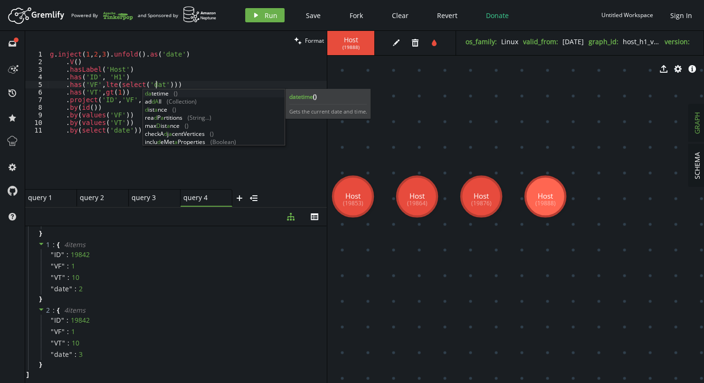
scroll to position [0, 110]
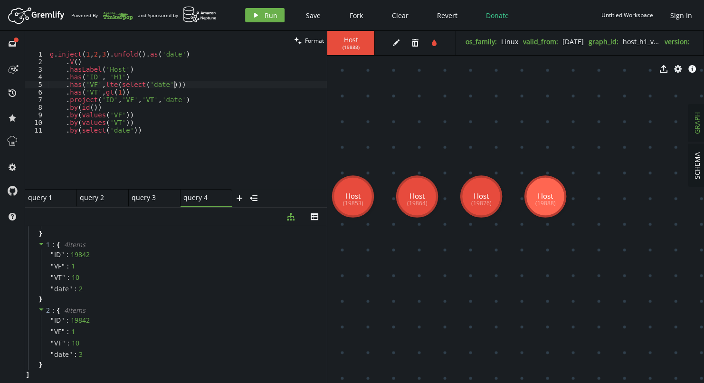
click at [206, 83] on div "g . inject ( 1 , 2 , 3 ) . unfold ( ) . as ( 'date' ) . V ( ) . hasLabel ( 'Hos…" at bounding box center [187, 127] width 279 height 154
drag, startPoint x: 116, startPoint y: 84, endPoint x: 165, endPoint y: 84, distance: 49.9
click at [165, 84] on div "g . inject ( 1 , 2 , 3 ) . unfold ( ) . as ( 'date' ) . V ( ) . hasLabel ( 'Hos…" at bounding box center [187, 127] width 279 height 154
click at [265, 15] on span "Run" at bounding box center [271, 15] width 13 height 9
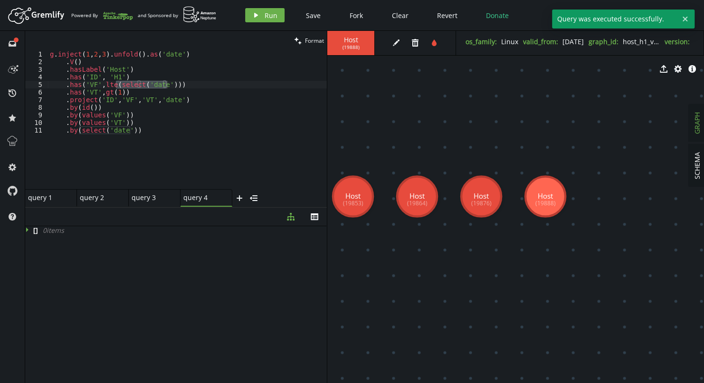
click at [170, 87] on div "g . inject ( 1 , 2 , 3 ) . unfold ( ) . as ( 'date' ) . V ( ) . hasLabel ( 'Hos…" at bounding box center [187, 127] width 279 height 154
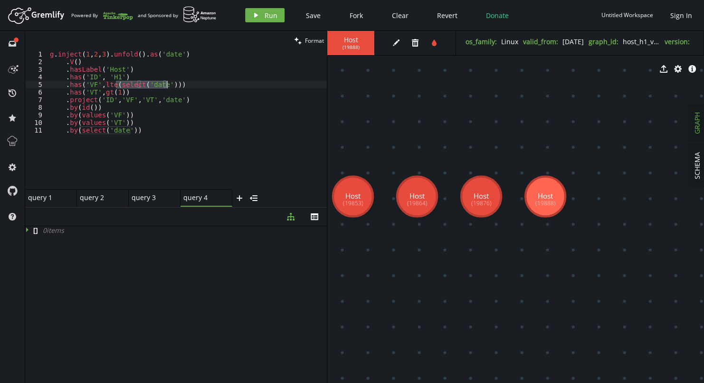
drag, startPoint x: 116, startPoint y: 86, endPoint x: 166, endPoint y: 86, distance: 49.9
click at [166, 86] on div "g . inject ( 1 , 2 , 3 ) . unfold ( ) . as ( 'date' ) . V ( ) . hasLabel ( 'Hos…" at bounding box center [187, 127] width 279 height 154
click at [113, 94] on div "g . inject ( 1 , 2 , 3 ) . unfold ( ) . as ( 'date' ) . V ( ) . hasLabel ( 'Hos…" at bounding box center [187, 127] width 279 height 154
paste textarea "select('date')"
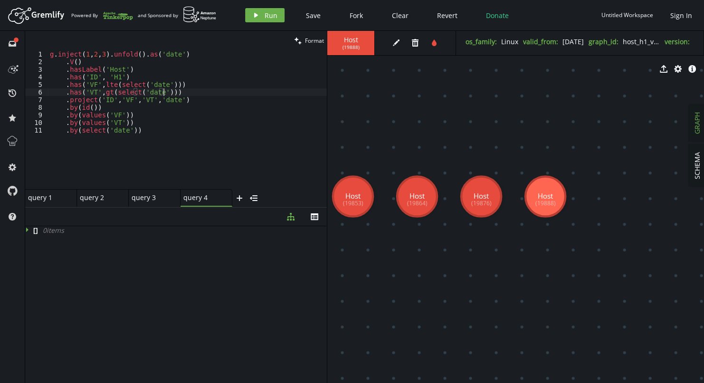
click at [183, 90] on div "g . inject ( 1 , 2 , 3 ) . unfold ( ) . as ( 'date' ) . V ( ) . hasLabel ( 'Hos…" at bounding box center [187, 127] width 279 height 154
click at [263, 14] on button "play Run" at bounding box center [264, 15] width 39 height 14
click at [158, 116] on div "g . inject ( 1 , 2 , 3 ) . unfold ( ) . as ( 'date' ) . V ( ) . hasLabel ( 'Hos…" at bounding box center [187, 127] width 279 height 154
drag, startPoint x: 165, startPoint y: 85, endPoint x: 115, endPoint y: 87, distance: 49.9
click at [115, 87] on div "g . inject ( 1 , 2 , 3 ) . unfold ( ) . as ( 'date' ) . V ( ) . hasLabel ( 'Hos…" at bounding box center [187, 127] width 279 height 154
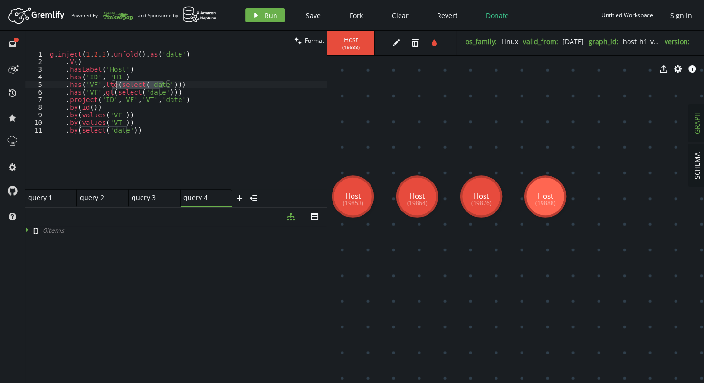
click at [200, 124] on div "g . inject ( 1 , 2 , 3 ) . unfold ( ) . as ( 'date' ) . V ( ) . hasLabel ( 'Hos…" at bounding box center [187, 127] width 279 height 154
type textarea ".by(values('VT')) .by(select('date'))"
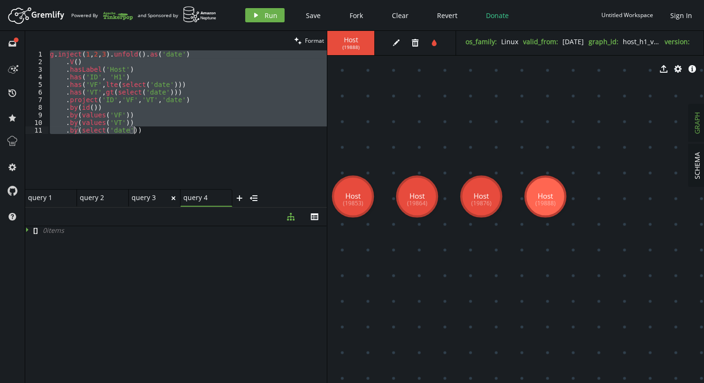
click at [144, 197] on div "query 3" at bounding box center [151, 197] width 38 height 9
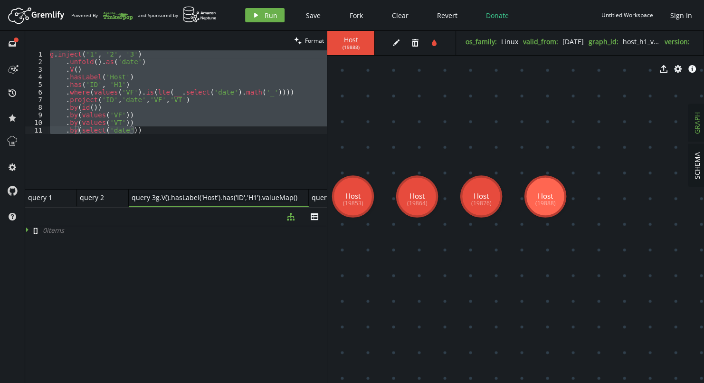
type input "query 3"
click at [130, 111] on div "g . inject ( '1' , '2' , '3' ) . unfold ( ) . as ( 'date' ) . V ( ) . hasLabel …" at bounding box center [187, 119] width 279 height 139
paste textarea "g.V().hasLabel('Host').has('ID','H1').valueMap("
type textarea "g.V().hasLabel('Host').has('ID','H1').valueMap()"
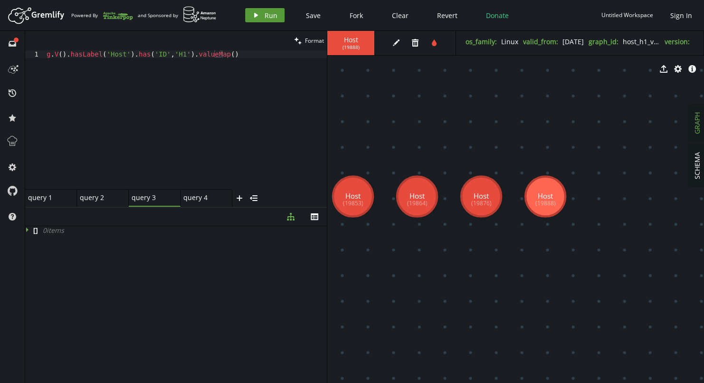
click at [269, 16] on span "Run" at bounding box center [271, 15] width 13 height 9
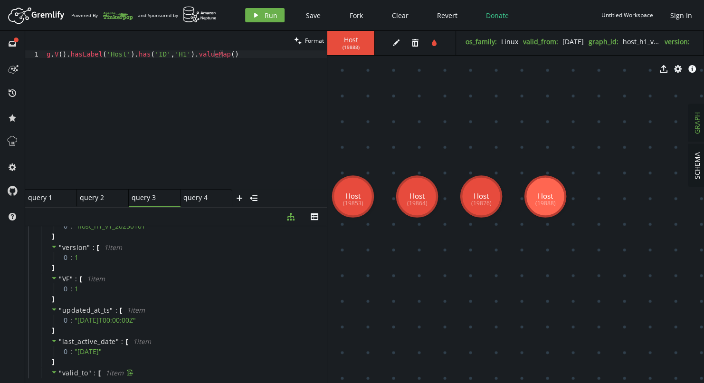
scroll to position [95, 0]
click at [52, 280] on icon at bounding box center [54, 280] width 7 height 7
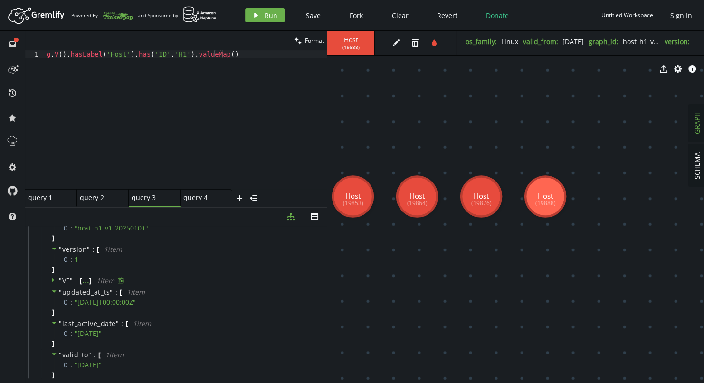
click at [52, 280] on icon at bounding box center [53, 280] width 2 height 5
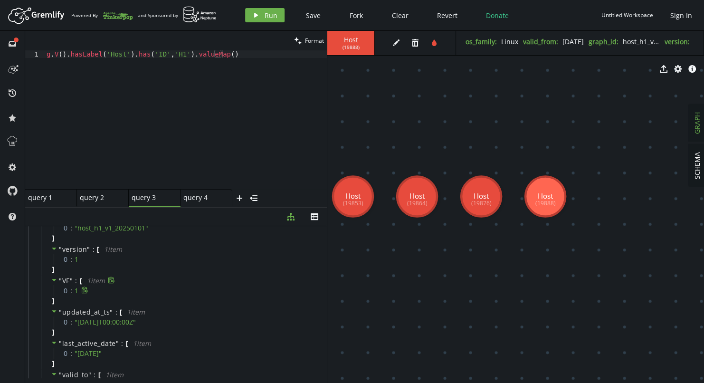
click at [82, 290] on icon at bounding box center [85, 290] width 6 height 7
click at [85, 291] on span "✔" at bounding box center [87, 290] width 6 height 9
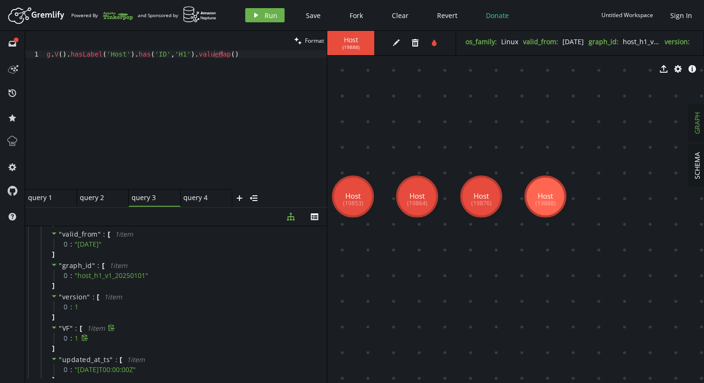
scroll to position [0, 0]
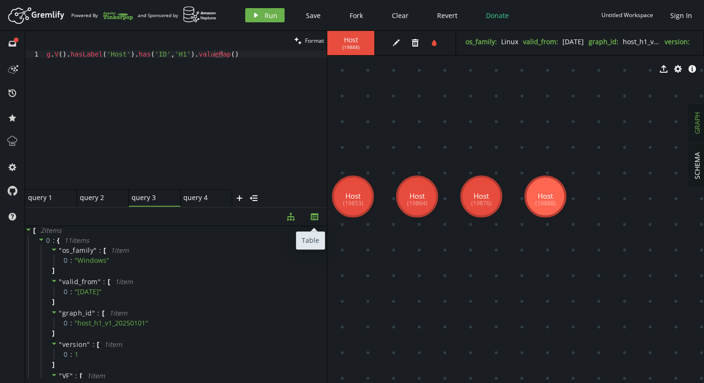
click at [311, 213] on icon "th" at bounding box center [315, 217] width 8 height 8
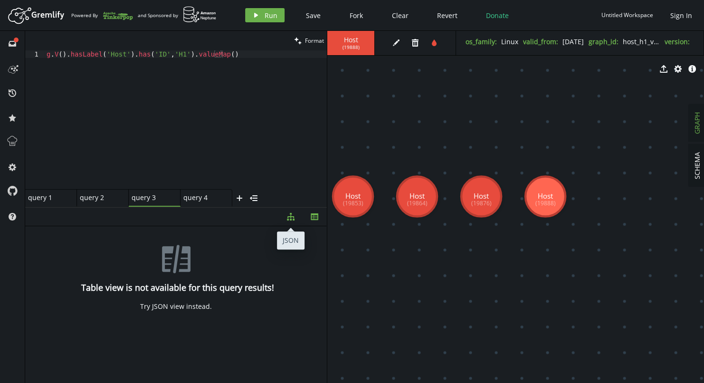
click at [291, 218] on icon "diagram-tree" at bounding box center [291, 217] width 8 height 8
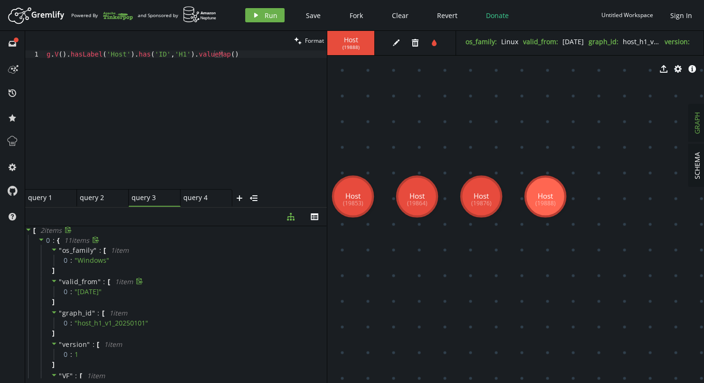
click at [156, 280] on div "" valid_from " : [ 1 item 0 : " [DATE] " ]" at bounding box center [183, 291] width 284 height 31
click at [213, 57] on div "g . V ( ) . hasLabel ( 'Host' ) . has ( 'ID' , 'H1' ) . valueMap ( )" at bounding box center [186, 127] width 282 height 154
click at [244, 57] on div "g . V ( ) . hasLabel ( 'Host' ) . has ( 'ID' , 'H1' ) . valueMap ( )" at bounding box center [186, 127] width 282 height 154
click at [168, 130] on div "g . V ( ) . hasLabel ( 'Host' ) . has ( 'ID' , 'H1' ) . valueMap ( )" at bounding box center [186, 127] width 282 height 154
paste textarea
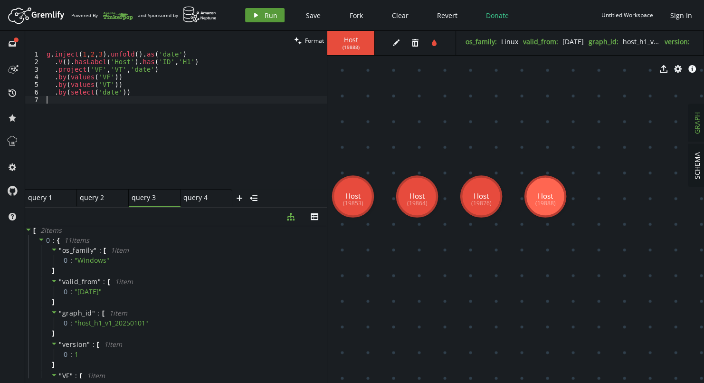
click at [272, 19] on span "Run" at bounding box center [271, 15] width 13 height 9
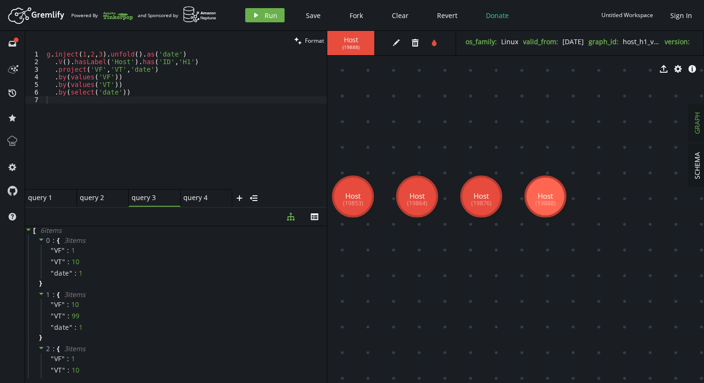
click at [148, 70] on div "g . inject ( 1 , 2 , 3 ) . unfold ( ) . as ( 'date' ) . V ( ) . hasLabel ( 'Hos…" at bounding box center [186, 127] width 282 height 154
click at [202, 70] on div "g . inject ( 1 , 2 , 3 ) . unfold ( ) . as ( 'date' ) . V ( ) . hasLabel ( 'Hos…" at bounding box center [186, 127] width 282 height 154
type textarea ".project('ID','VF','VT','date')"
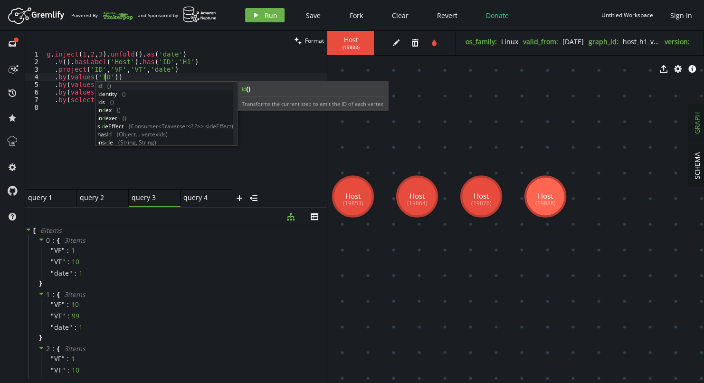
click at [141, 56] on div "g . inject ( 1 , 2 , 3 ) . unfold ( ) . as ( 'date' ) . V ( ) . hasLabel ( 'Hos…" at bounding box center [186, 127] width 282 height 154
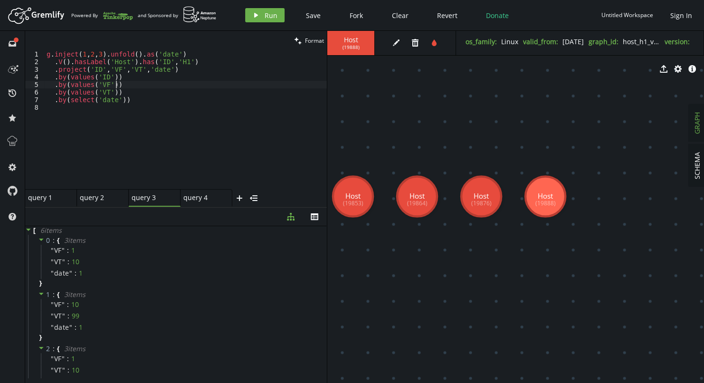
click at [145, 84] on div "g . inject ( 1 , 2 , 3 ) . unfold ( ) . as ( 'date' ) . V ( ) . hasLabel ( 'Hos…" at bounding box center [186, 127] width 282 height 154
click at [258, 16] on icon "play" at bounding box center [256, 15] width 8 height 8
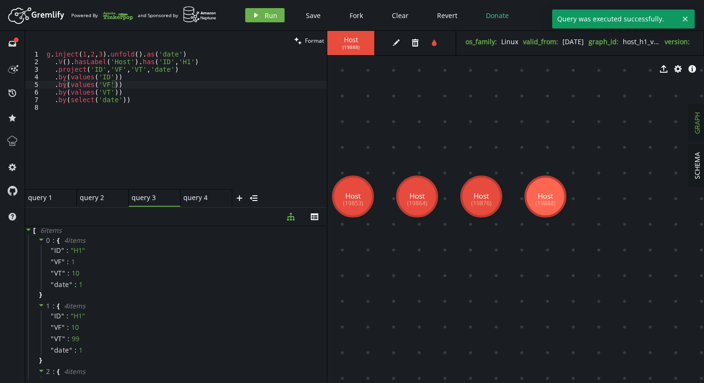
click at [173, 68] on div "g . inject ( 1 , 2 , 3 ) . unfold ( ) . as ( 'date' ) . V ( ) . hasLabel ( 'Hos…" at bounding box center [186, 127] width 282 height 154
click at [206, 60] on div "g . inject ( 1 , 2 , 3 ) . unfold ( ) . as ( 'date' ) . V ( ) . hasLabel ( 'Hos…" at bounding box center [186, 127] width 282 height 154
type textarea ".V().hasLabel('Host').has('ID','H1')"
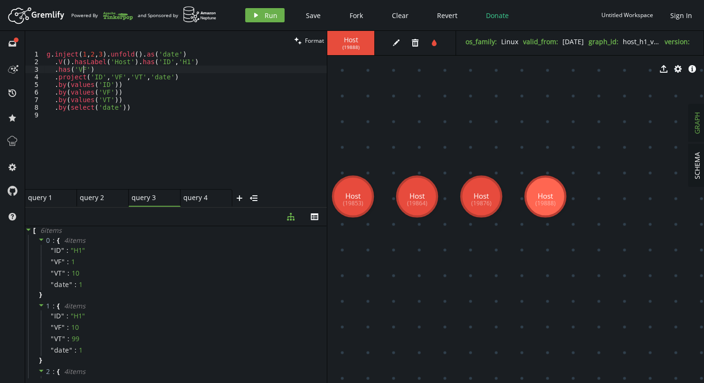
scroll to position [0, 36]
click at [87, 68] on div "g . inject ( 1 , 2 , 3 ) . unfold ( ) . as ( 'date' ) . V ( ) . hasLabel ( 'Hos…" at bounding box center [186, 127] width 282 height 154
click at [125, 70] on div "g . inject ( 1 , 2 , 3 ) . unfold ( ) . as ( 'date' ) . V ( ) . hasLabel ( 'Hos…" at bounding box center [186, 127] width 282 height 154
click at [266, 15] on span "Run" at bounding box center [271, 15] width 13 height 9
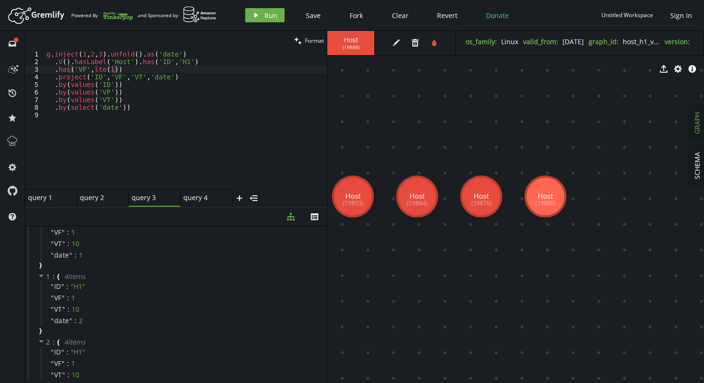
scroll to position [61, 0]
click at [125, 67] on div "g . inject ( 1 , 2 , 3 ) . unfold ( ) . as ( 'date' ) . V ( ) . hasLabel ( 'Hos…" at bounding box center [186, 127] width 282 height 154
click at [107, 71] on div "g . inject ( 1 , 2 , 3 ) . unfold ( ) . as ( 'date' ) . V ( ) . hasLabel ( 'Hos…" at bounding box center [186, 127] width 282 height 154
click at [191, 70] on div "g . inject ( 1 , 2 , 3 ) . unfold ( ) . as ( 'date' ) . V ( ) . hasLabel ( 'Hos…" at bounding box center [186, 127] width 282 height 154
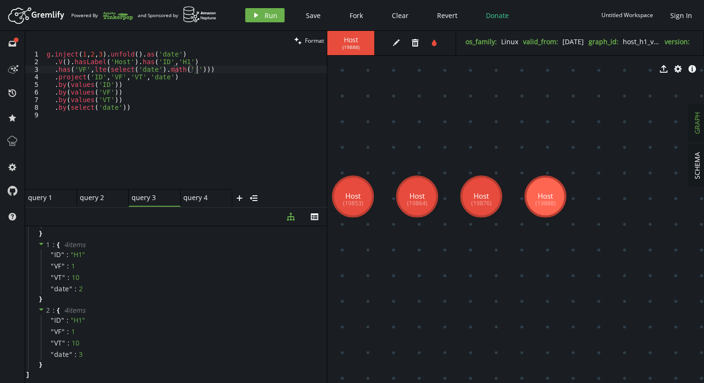
click at [196, 70] on div "g . inject ( 1 , 2 , 3 ) . unfold ( ) . as ( 'date' ) . V ( ) . hasLabel ( 'Hos…" at bounding box center [186, 127] width 282 height 154
click at [200, 71] on div "g . inject ( 1 , 2 , 3 ) . unfold ( ) . as ( 'date' ) . V ( ) . hasLabel ( 'Hos…" at bounding box center [186, 127] width 282 height 154
click at [265, 14] on span "Run" at bounding box center [271, 15] width 13 height 9
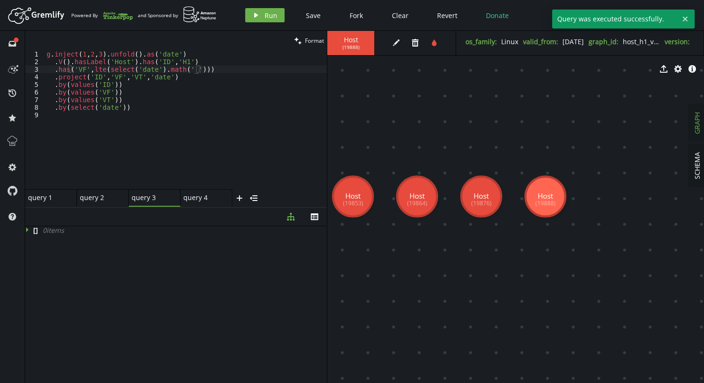
scroll to position [0, 0]
click at [31, 229] on icon at bounding box center [28, 229] width 7 height 7
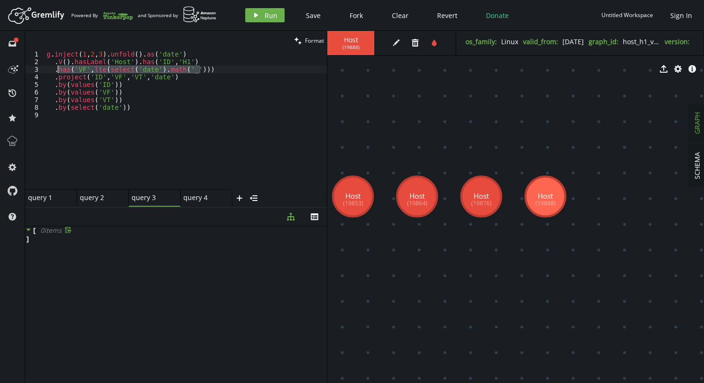
drag, startPoint x: 211, startPoint y: 69, endPoint x: 58, endPoint y: 71, distance: 152.6
click at [58, 71] on div "g . inject ( 1 , 2 , 3 ) . unfold ( ) . as ( 'date' ) . V ( ) . hasLabel ( 'Hos…" at bounding box center [186, 127] width 282 height 154
paste textarea "where(values('VF').is(lte(select('date')"
type textarea ".where(values('VF').is(lte(select('date'))))"
click at [177, 73] on div "g . inject ( 1 , 2 , 3 ) . unfold ( ) . as ( 'date' ) . V ( ) . hasLabel ( 'Hos…" at bounding box center [186, 127] width 282 height 154
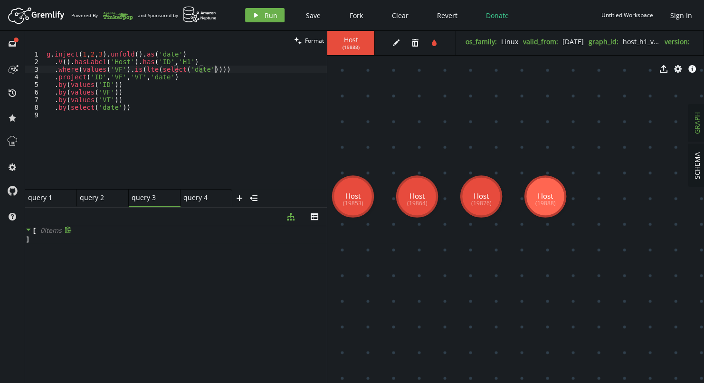
click at [258, 67] on div "g . inject ( 1 , 2 , 3 ) . unfold ( ) . as ( 'date' ) . V ( ) . hasLabel ( 'Hos…" at bounding box center [186, 127] width 282 height 154
click at [260, 20] on button "play Run" at bounding box center [264, 15] width 39 height 14
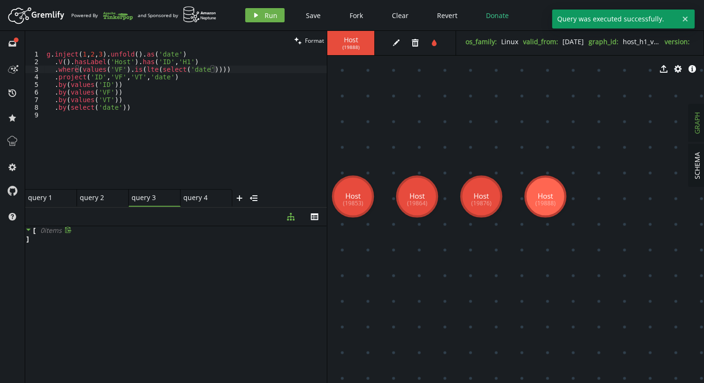
click at [158, 121] on div "g . inject ( 1 , 2 , 3 ) . unfold ( ) . as ( 'date' ) . V ( ) . hasLabel ( 'Hos…" at bounding box center [186, 127] width 282 height 154
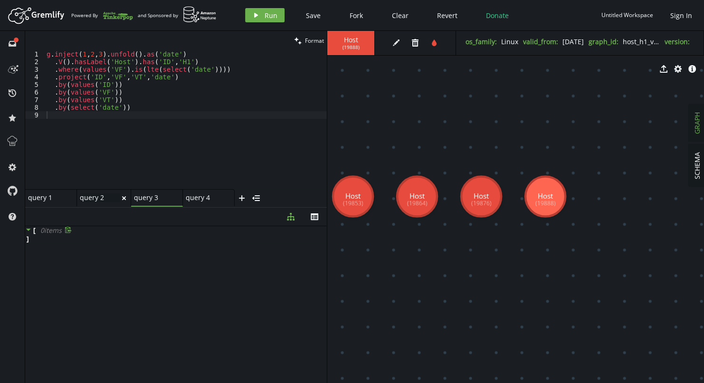
click at [105, 201] on div "query 2 query 2" at bounding box center [100, 197] width 40 height 9
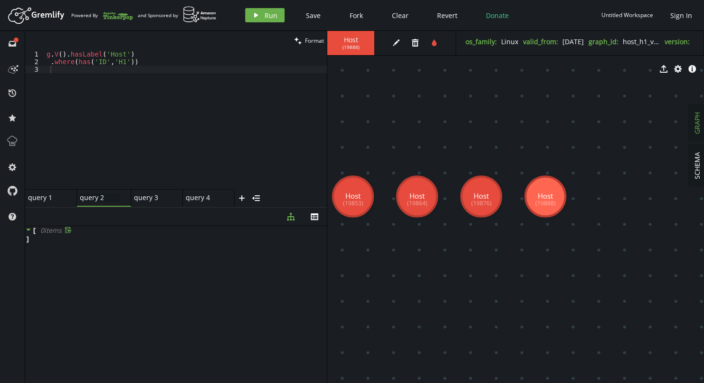
click at [101, 98] on div "g . V ( ) . hasLabel ( 'Host' ) . where ( has ( 'ID' , 'H1' ))" at bounding box center [186, 127] width 282 height 154
type textarea ".where(has('ID','H1'))"
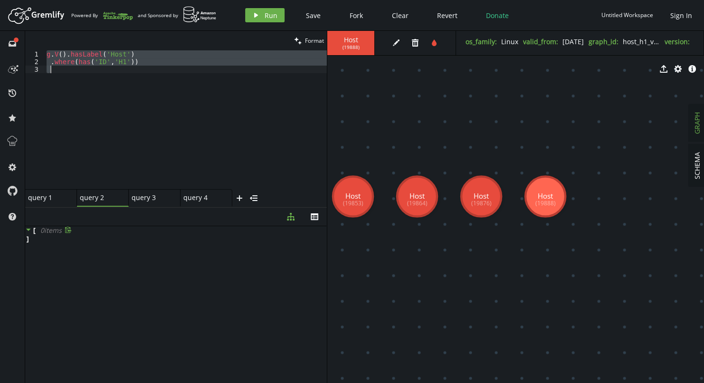
paste textarea
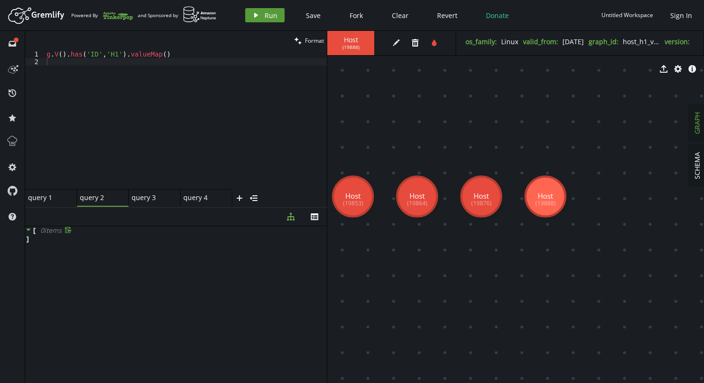
drag, startPoint x: 261, startPoint y: 16, endPoint x: 248, endPoint y: 31, distance: 20.5
click at [261, 17] on button "play Run" at bounding box center [264, 15] width 39 height 14
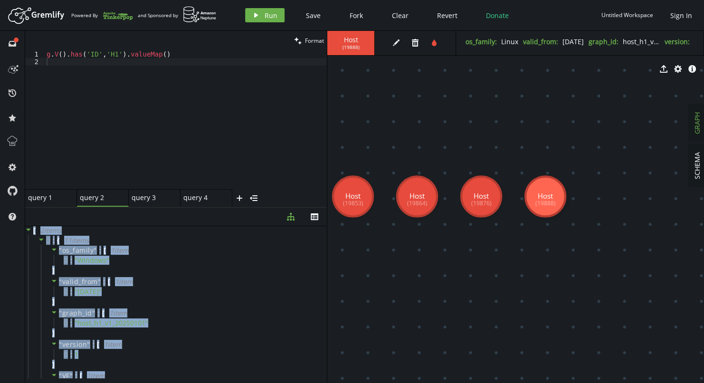
drag, startPoint x: 32, startPoint y: 231, endPoint x: 69, endPoint y: 212, distance: 41.2
click at [69, 212] on div "diagram-tree th [ 2 item s 0 : { 11 item s " os_family " : [ 1 item 0 : " Windo…" at bounding box center [175, 295] width 301 height 176
copy div "[ 2 item s 0 : { 11 item s " os_family " : [ 1 item 0 : " Windows " ] " valid_f…"
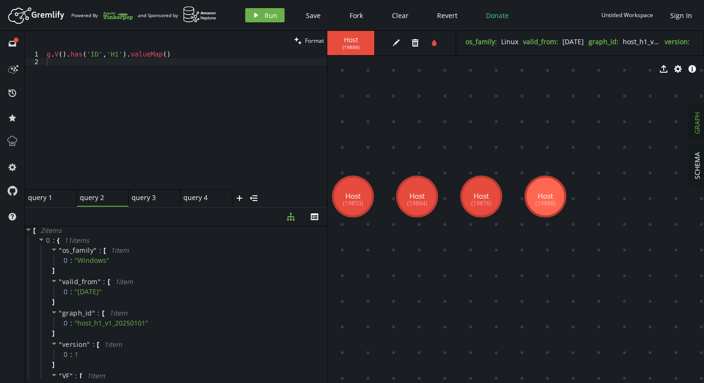
click at [125, 104] on div "g . V ( ) . has ( 'ID' , 'H1' ) . valueMap ( )" at bounding box center [186, 127] width 282 height 154
click at [137, 192] on div "query 3 small-cross" at bounding box center [155, 198] width 52 height 18
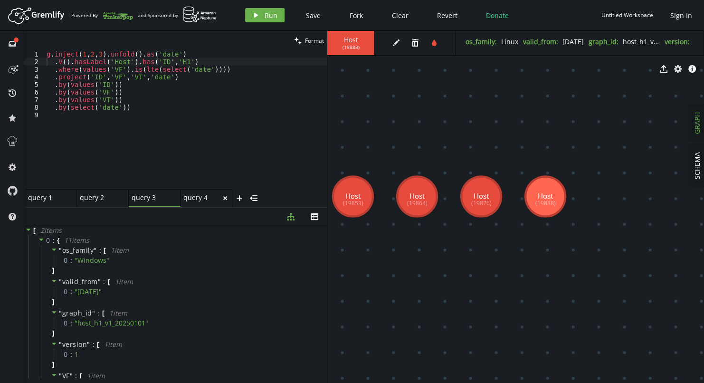
click at [192, 198] on div "query 4" at bounding box center [202, 197] width 38 height 9
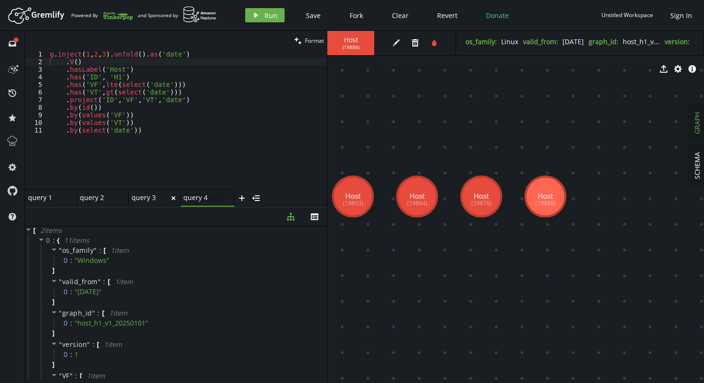
click at [143, 198] on div "query 3" at bounding box center [151, 197] width 38 height 9
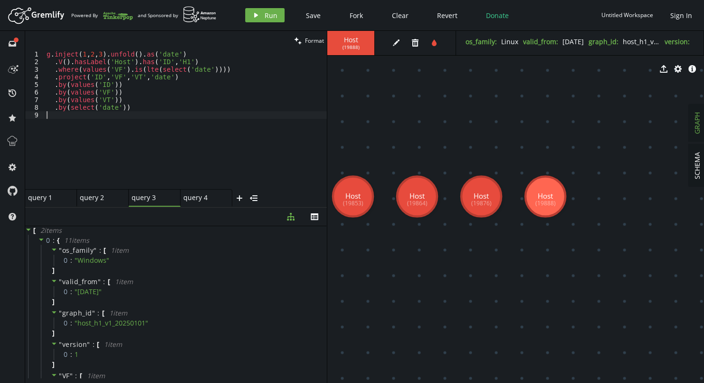
click at [111, 113] on div "g . inject ( 1 , 2 , 3 ) . unfold ( ) . as ( 'date' ) . V ( ) . hasLabel ( 'Hos…" at bounding box center [186, 127] width 282 height 154
click at [183, 81] on div "g . inject ( 1 , 2 , 3 ) . unfold ( ) . as ( 'date' ) . V ( ) . hasLabel ( 'Hos…" at bounding box center [186, 127] width 282 height 154
type textarea ".by(values('ID'))"
click at [255, 15] on icon "button" at bounding box center [256, 15] width 4 height 5
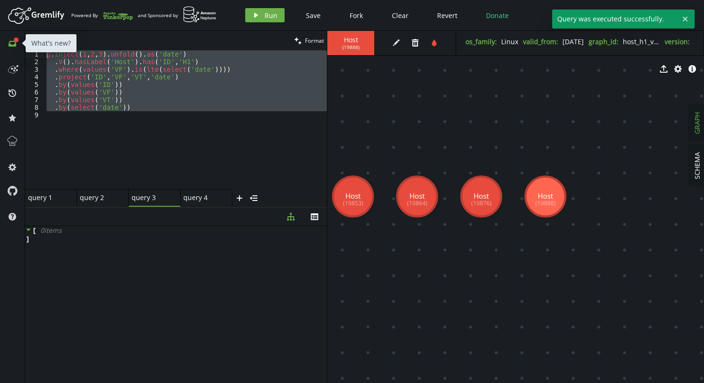
drag, startPoint x: 134, startPoint y: 114, endPoint x: 6, endPoint y: 37, distance: 149.3
click at [6, 37] on div "full-circle inbox history star cog help clean Format 1 2 3 4 5 6 7 8 9 g . inje…" at bounding box center [352, 207] width 704 height 352
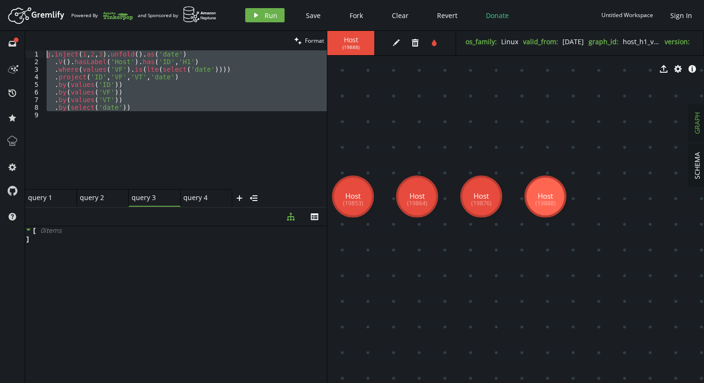
click at [172, 98] on div "g . inject ( 1 , 2 , 3 ) . unfold ( ) . as ( 'date' ) . V ( ) . hasLabel ( 'Hos…" at bounding box center [186, 119] width 282 height 139
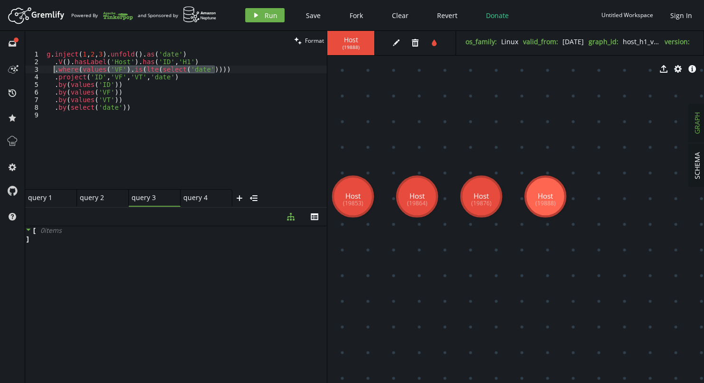
drag, startPoint x: 224, startPoint y: 69, endPoint x: 54, endPoint y: 69, distance: 170.2
click at [54, 69] on div "g . inject ( 1 , 2 , 3 ) . unfold ( ) . as ( 'date' ) . V ( ) . hasLabel ( 'Hos…" at bounding box center [186, 127] width 282 height 154
paste textarea
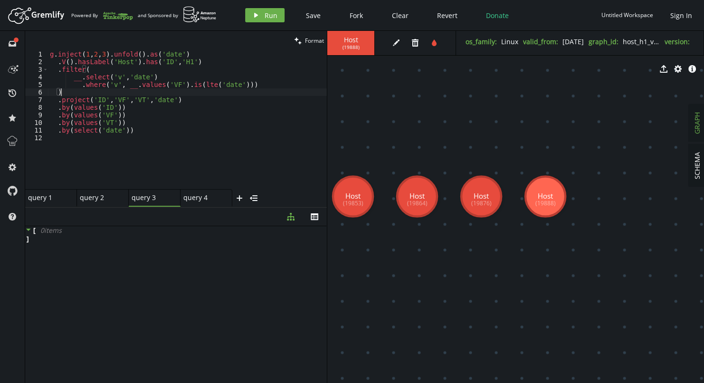
click at [182, 77] on div "g . inject ( 1 , 2 , 3 ) . unfold ( ) . as ( 'date' ) . V ( ) . hasLabel ( 'Hos…" at bounding box center [187, 127] width 279 height 154
click at [267, 19] on span "Run" at bounding box center [271, 15] width 13 height 9
click at [71, 70] on div "g . inject ( 1 , 2 , 3 ) . unfold ( ) . as ( 'date' ) . V ( ) . hasLabel ( 'Hos…" at bounding box center [187, 127] width 279 height 154
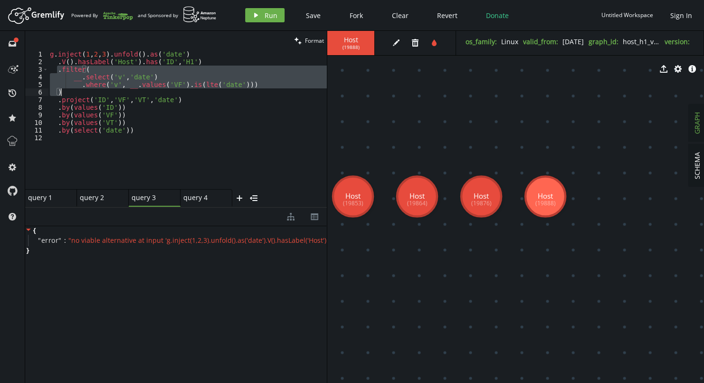
drag, startPoint x: 58, startPoint y: 69, endPoint x: 65, endPoint y: 91, distance: 23.1
click at [65, 91] on div "g . inject ( 1 , 2 , 3 ) . unfold ( ) . as ( 'date' ) . V ( ) . hasLabel ( 'Hos…" at bounding box center [187, 127] width 279 height 154
paste textarea ".where('vf', lte('d'))"
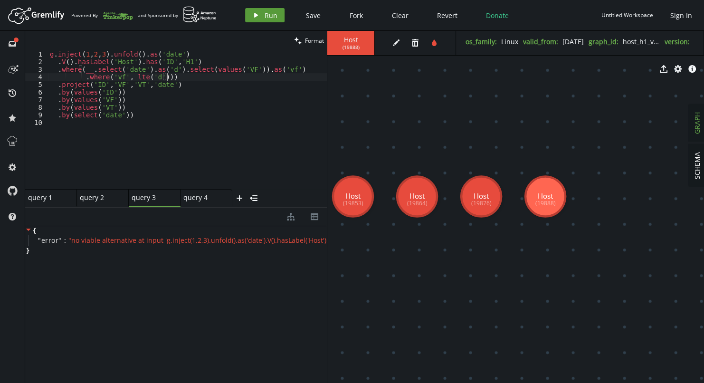
click at [270, 17] on span "Run" at bounding box center [271, 15] width 13 height 9
drag, startPoint x: 58, startPoint y: 70, endPoint x: 168, endPoint y: 77, distance: 110.5
click at [168, 77] on div "g . inject ( 1 , 2 , 3 ) . unfold ( ) . as ( 'date' ) . V ( ) . hasLabel ( 'Hos…" at bounding box center [187, 127] width 279 height 154
paste textarea "as('v').select('date').where(P.gte('v', values('VF')"
type textarea ".where(__.as('v').select('date').where(P.gte('v', values('VF'))))"
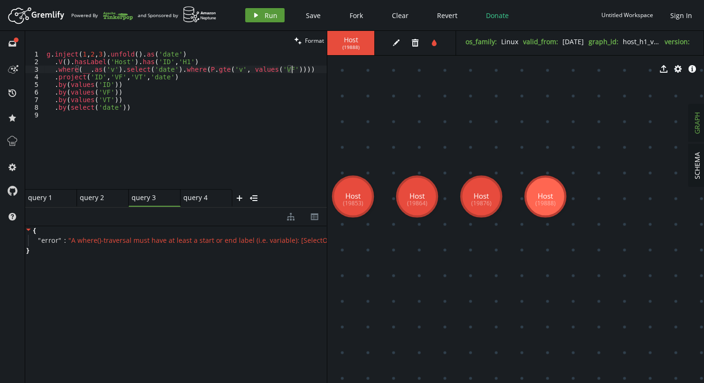
click at [265, 11] on span "Run" at bounding box center [271, 15] width 13 height 9
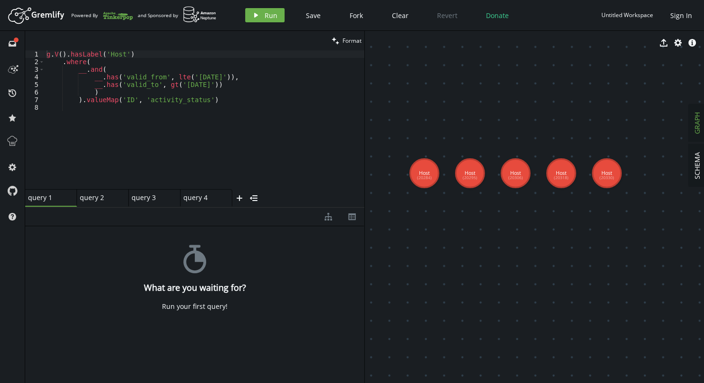
click at [159, 115] on div "g . V ( ) . hasLabel ( 'Host' ) . where ( __ . and ( __ . has ( 'valid_from' , …" at bounding box center [205, 127] width 320 height 154
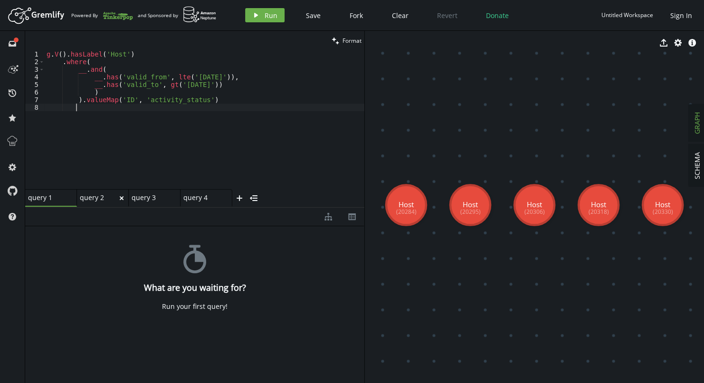
click at [91, 195] on div "query 2" at bounding box center [99, 197] width 38 height 9
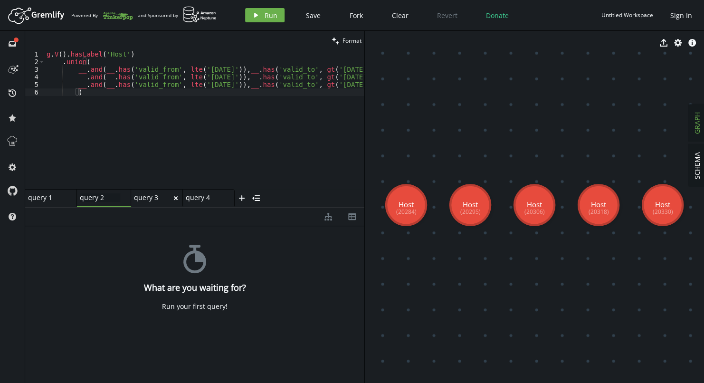
click at [148, 197] on div "query 3" at bounding box center [153, 197] width 38 height 9
click at [194, 197] on div "query 4 query 4" at bounding box center [203, 197] width 40 height 9
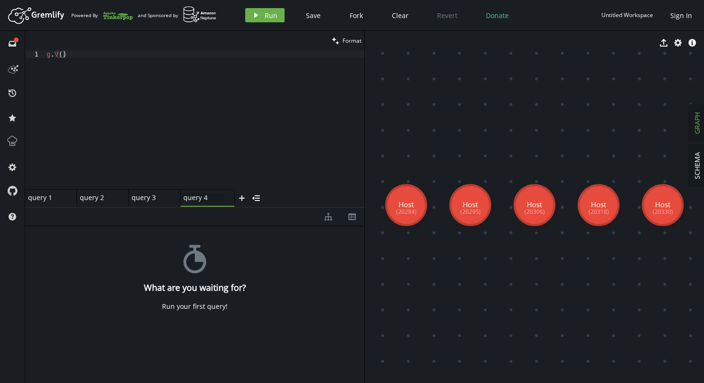
type textarea "g.V()"
click at [198, 115] on div "g . V ( )" at bounding box center [205, 127] width 320 height 154
click at [170, 86] on div "g . V ( )" at bounding box center [205, 127] width 320 height 154
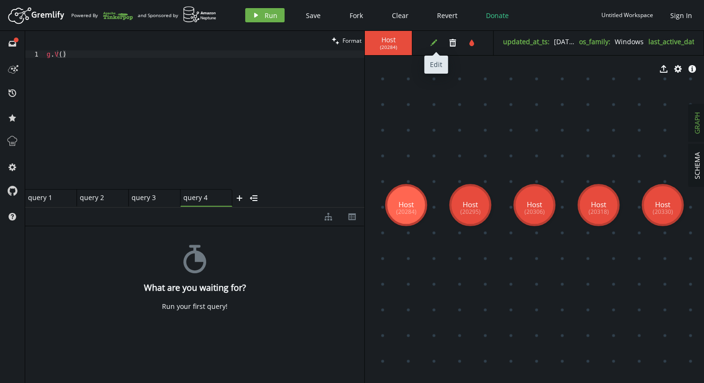
click at [437, 44] on icon "edit" at bounding box center [434, 43] width 8 height 8
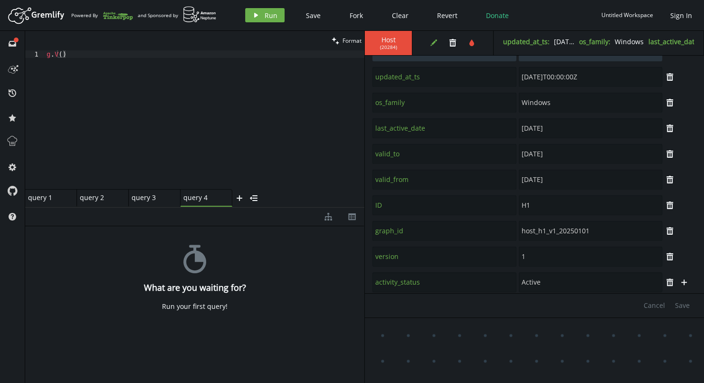
scroll to position [33, 0]
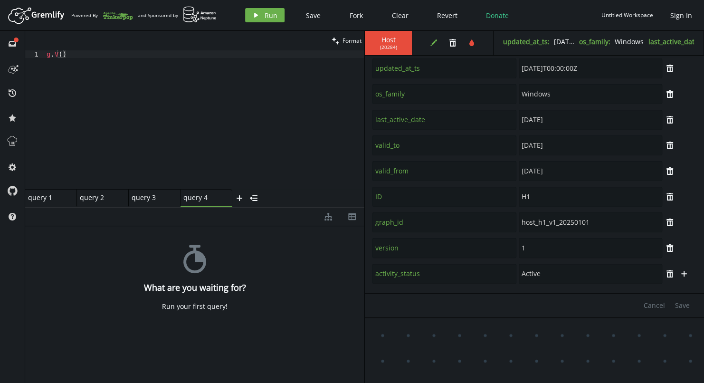
click at [279, 142] on div "g . V ( )" at bounding box center [205, 127] width 320 height 154
click at [435, 40] on icon "edit" at bounding box center [434, 43] width 8 height 8
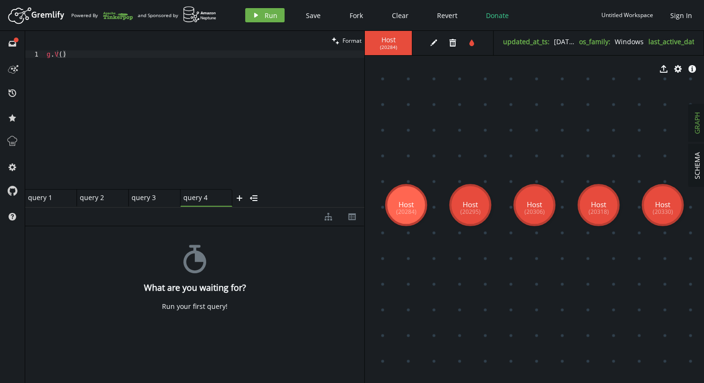
click at [241, 133] on div "g . V ( )" at bounding box center [205, 127] width 320 height 154
